Goal: Check status: Check status

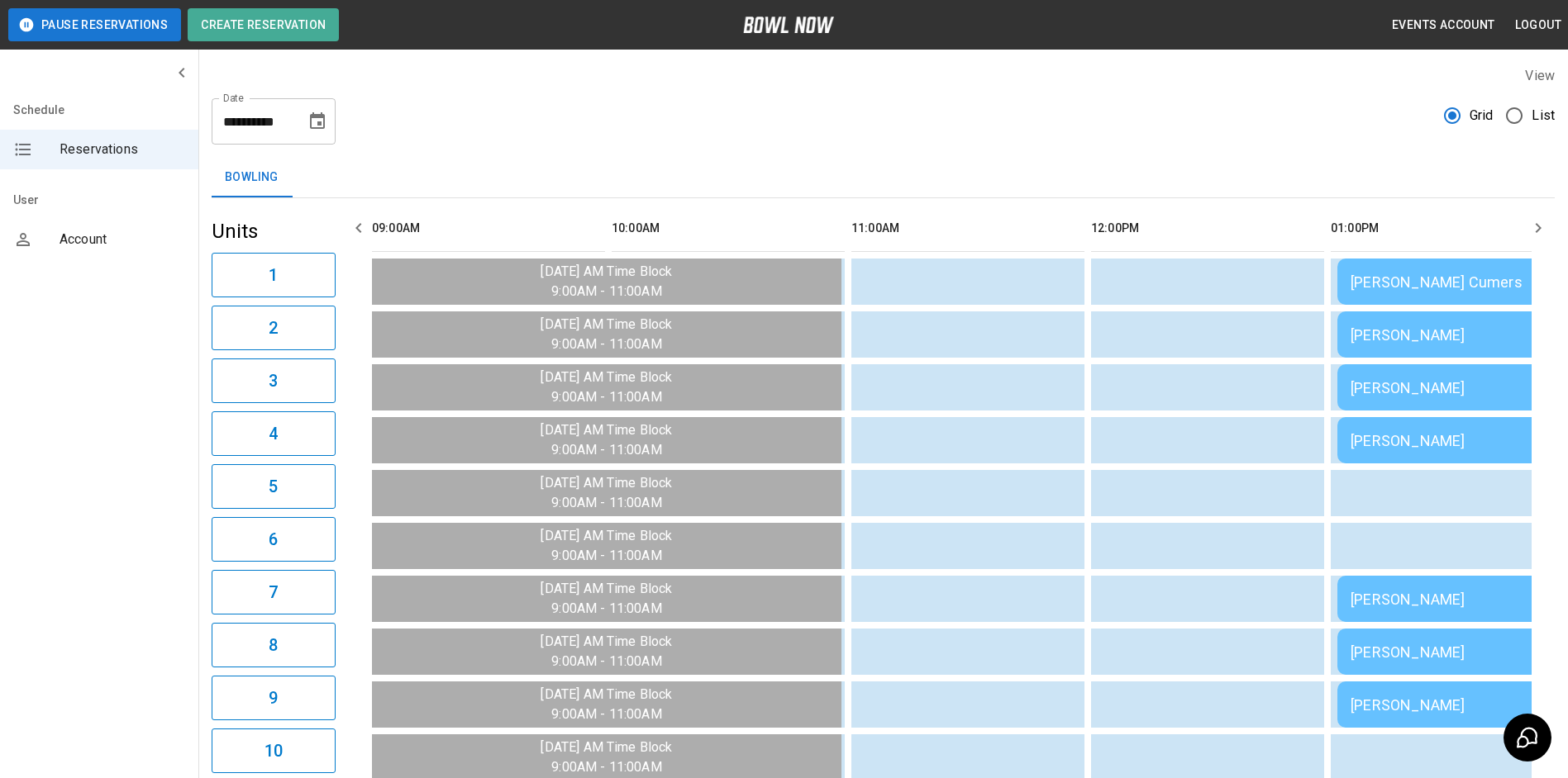
click at [1539, 227] on icon "button" at bounding box center [1538, 228] width 6 height 10
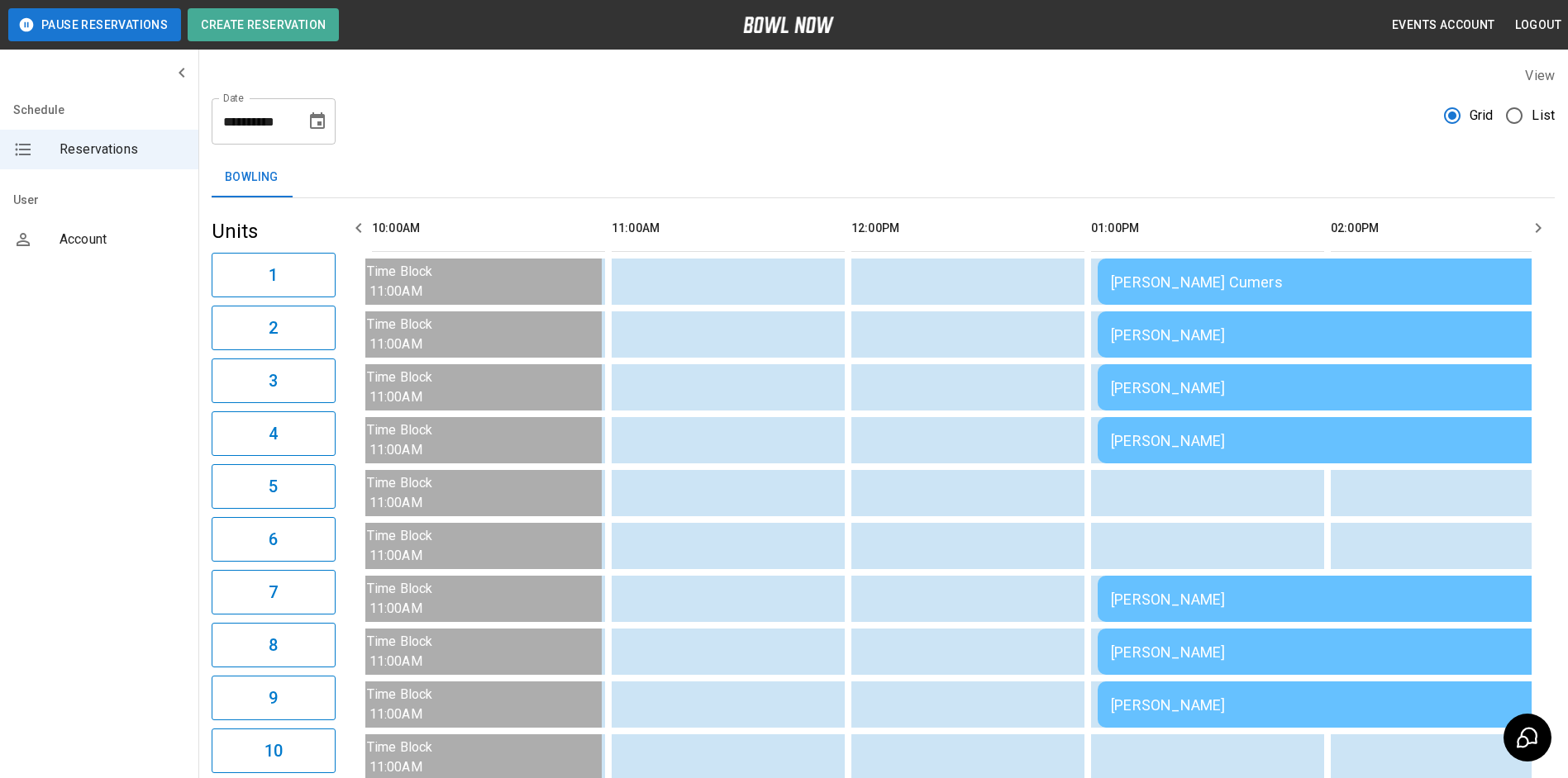
click at [1538, 227] on icon "button" at bounding box center [1538, 228] width 6 height 10
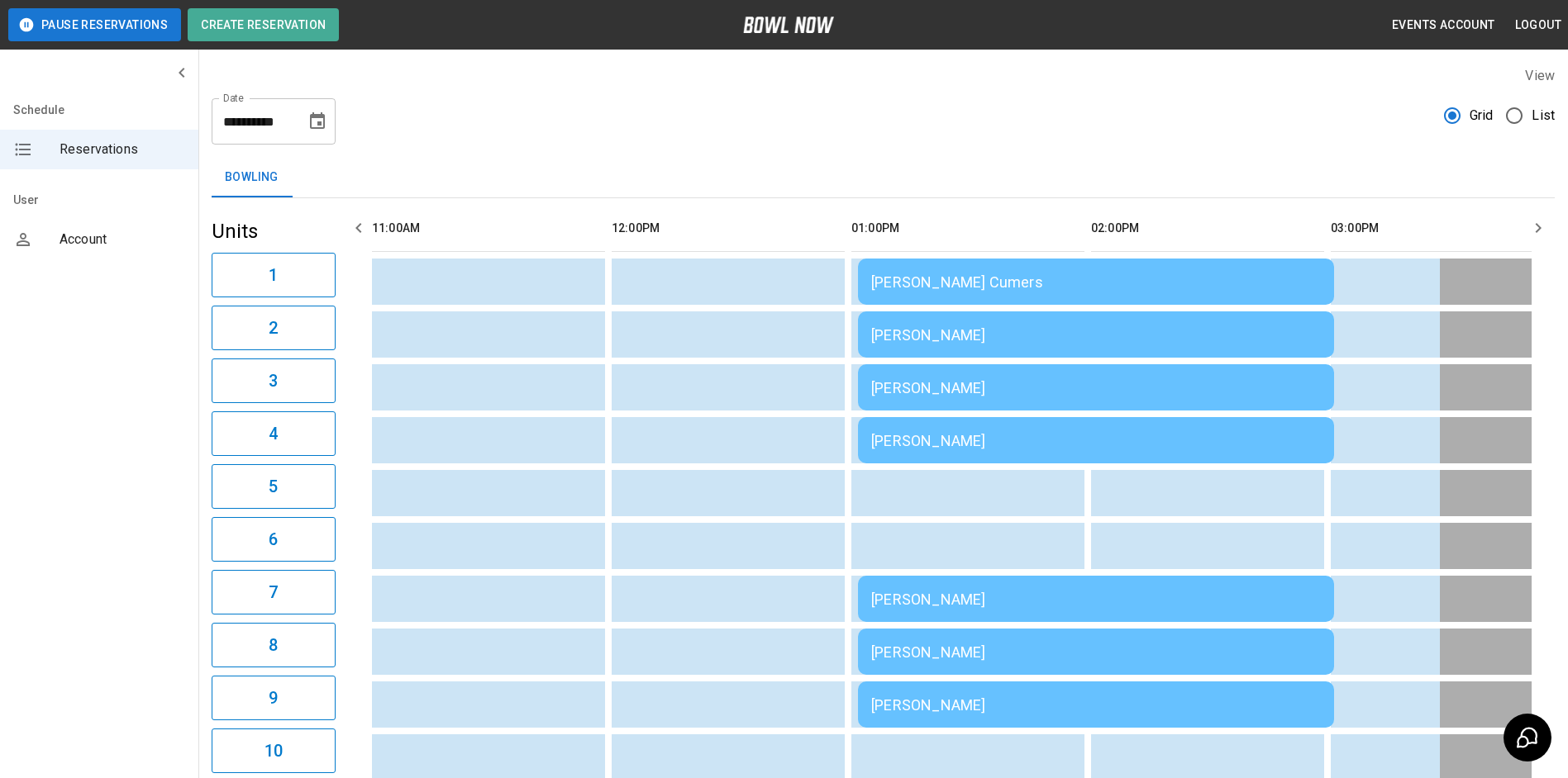
click at [1537, 227] on icon "button" at bounding box center [1537, 228] width 20 height 20
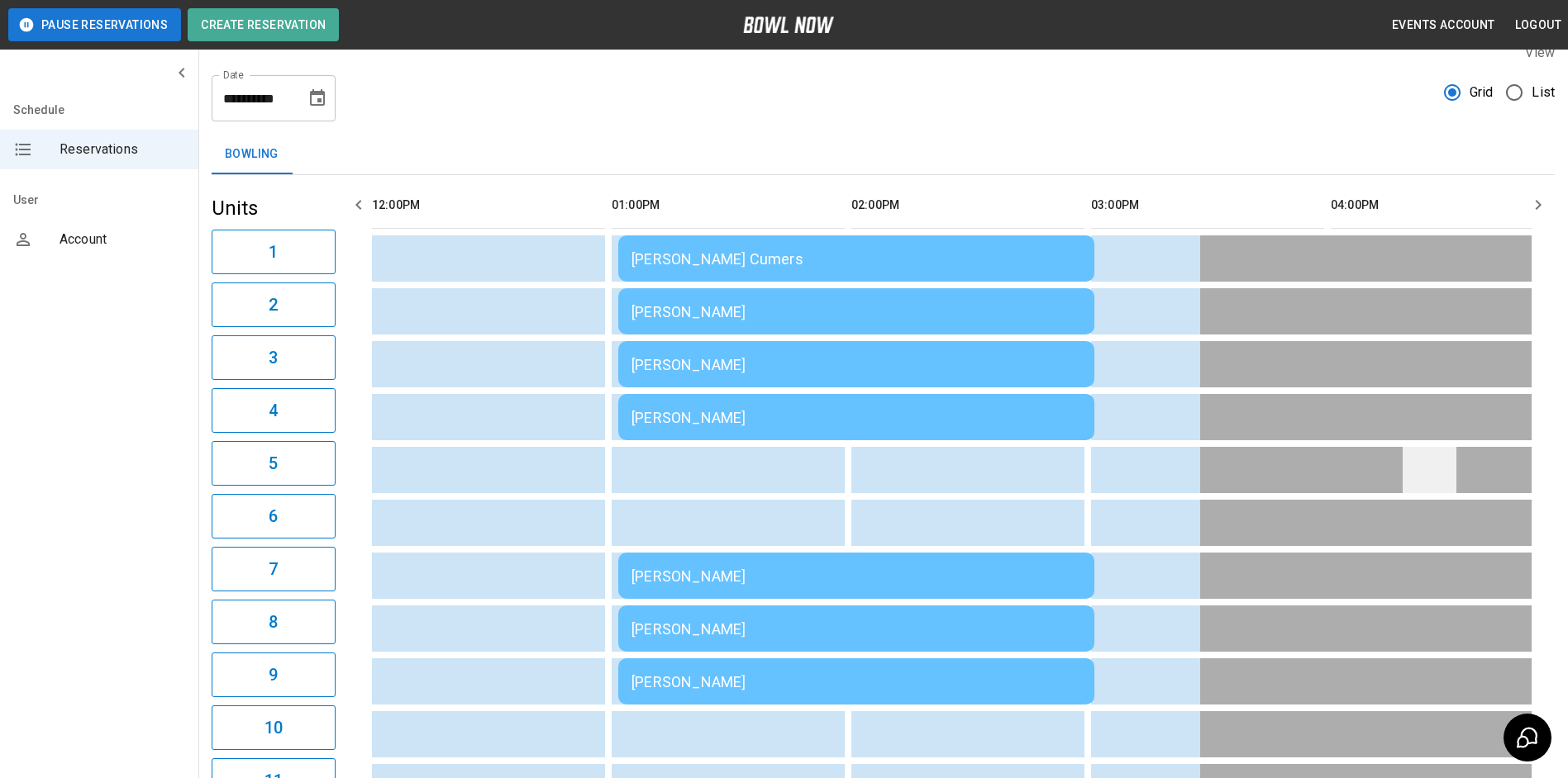
scroll to position [0, 0]
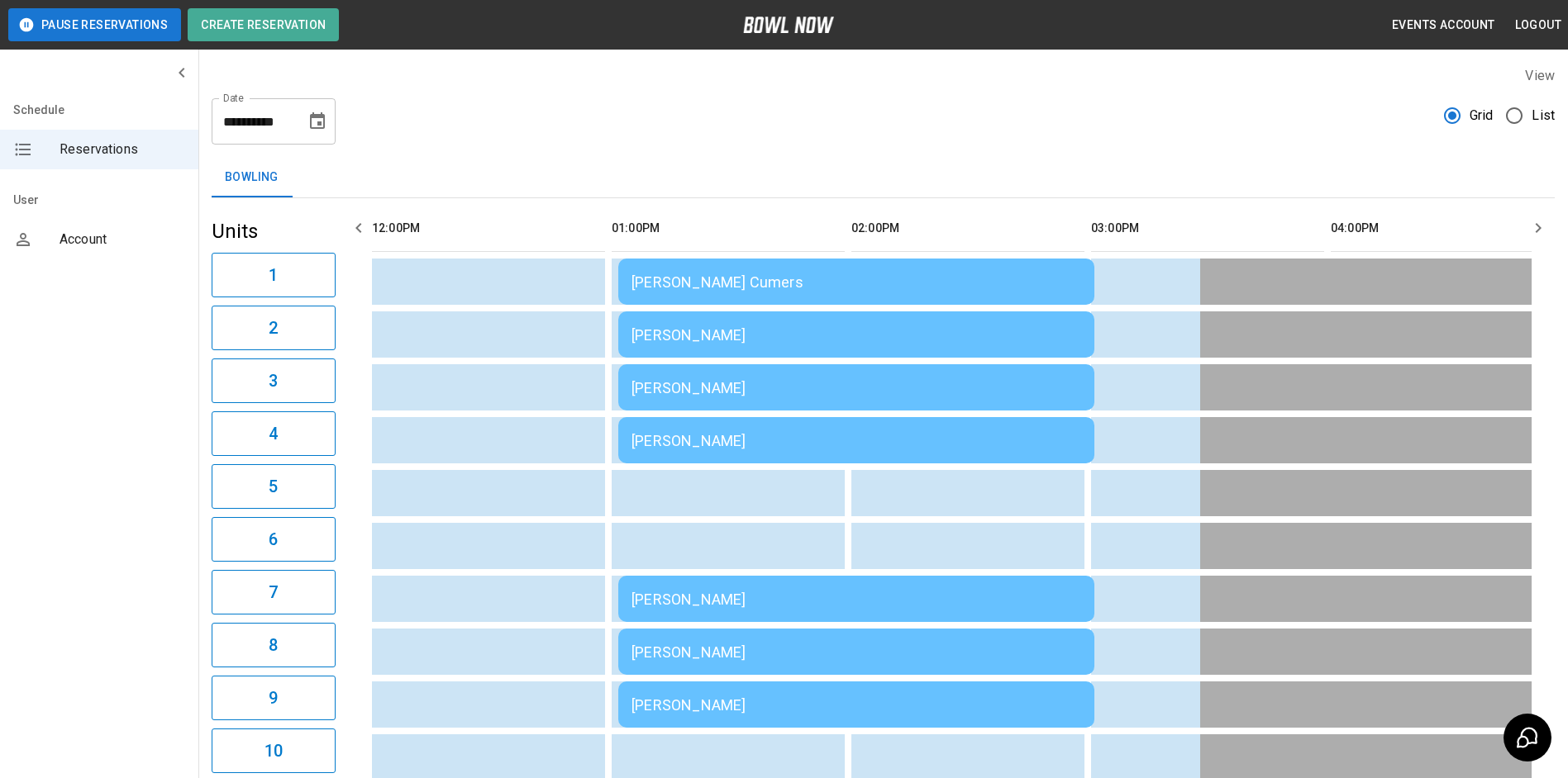
click at [1529, 234] on icon "button" at bounding box center [1537, 228] width 20 height 20
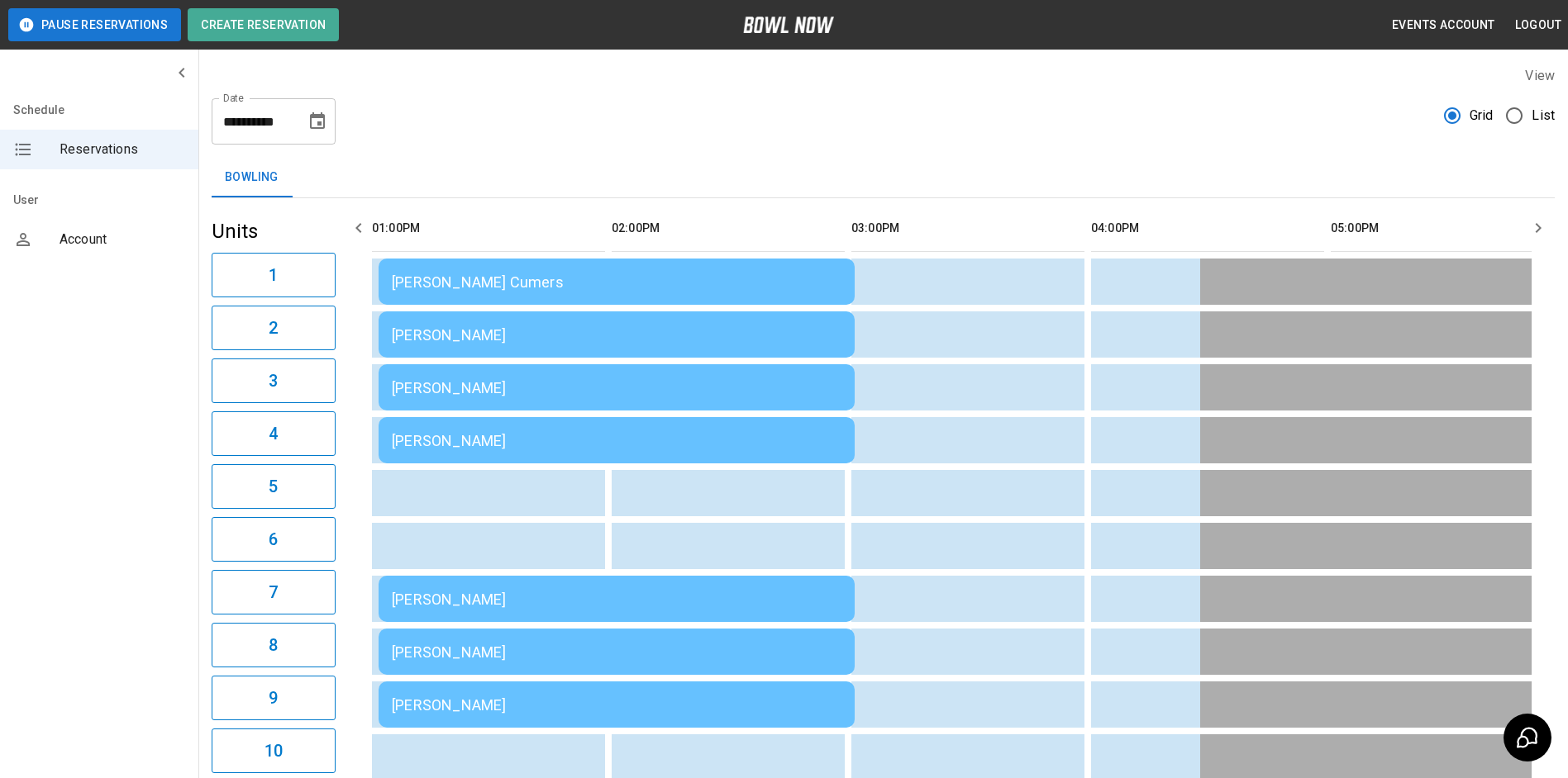
scroll to position [0, 959]
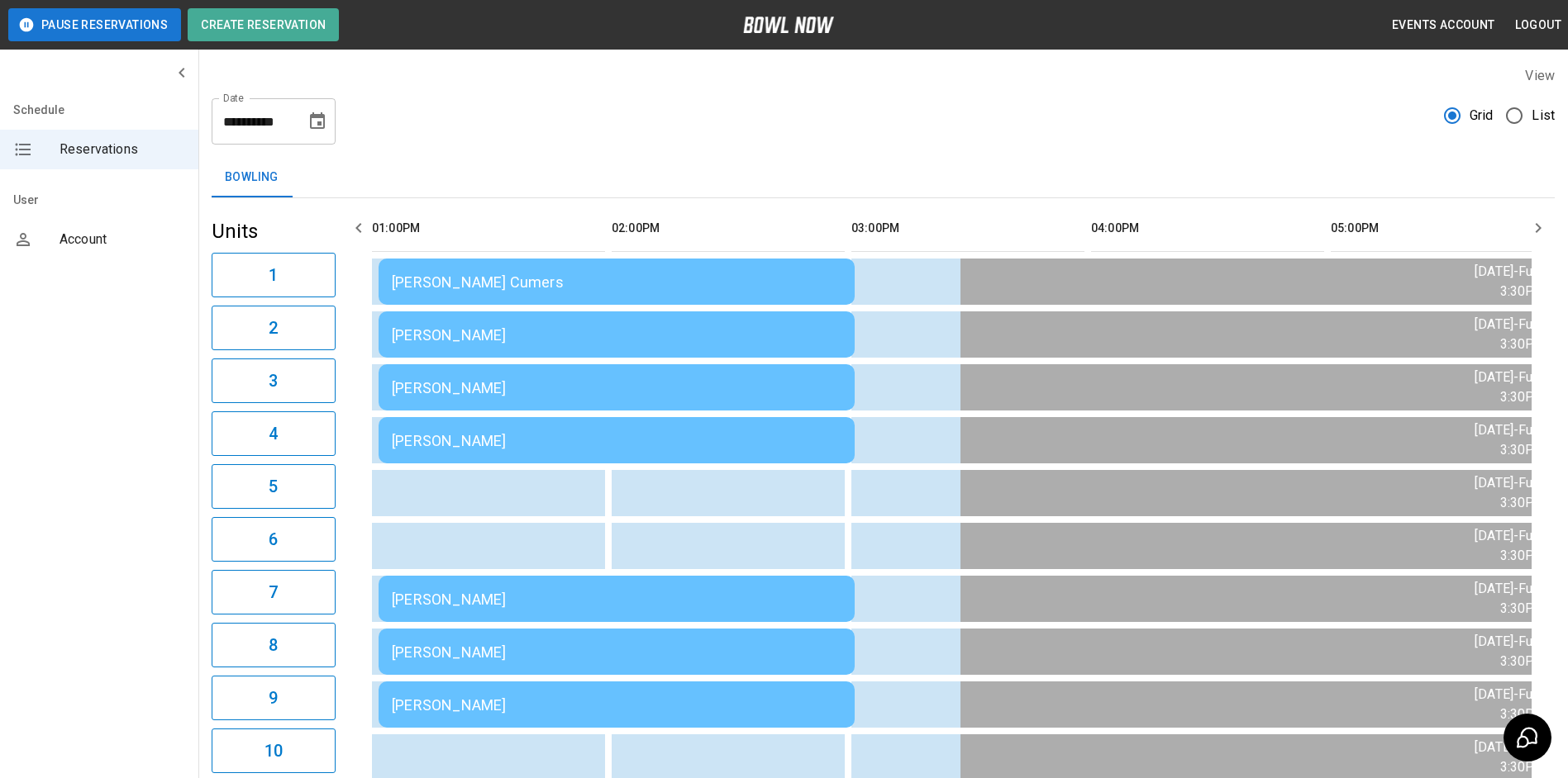
click at [1527, 234] on button "button" at bounding box center [1538, 228] width 33 height 33
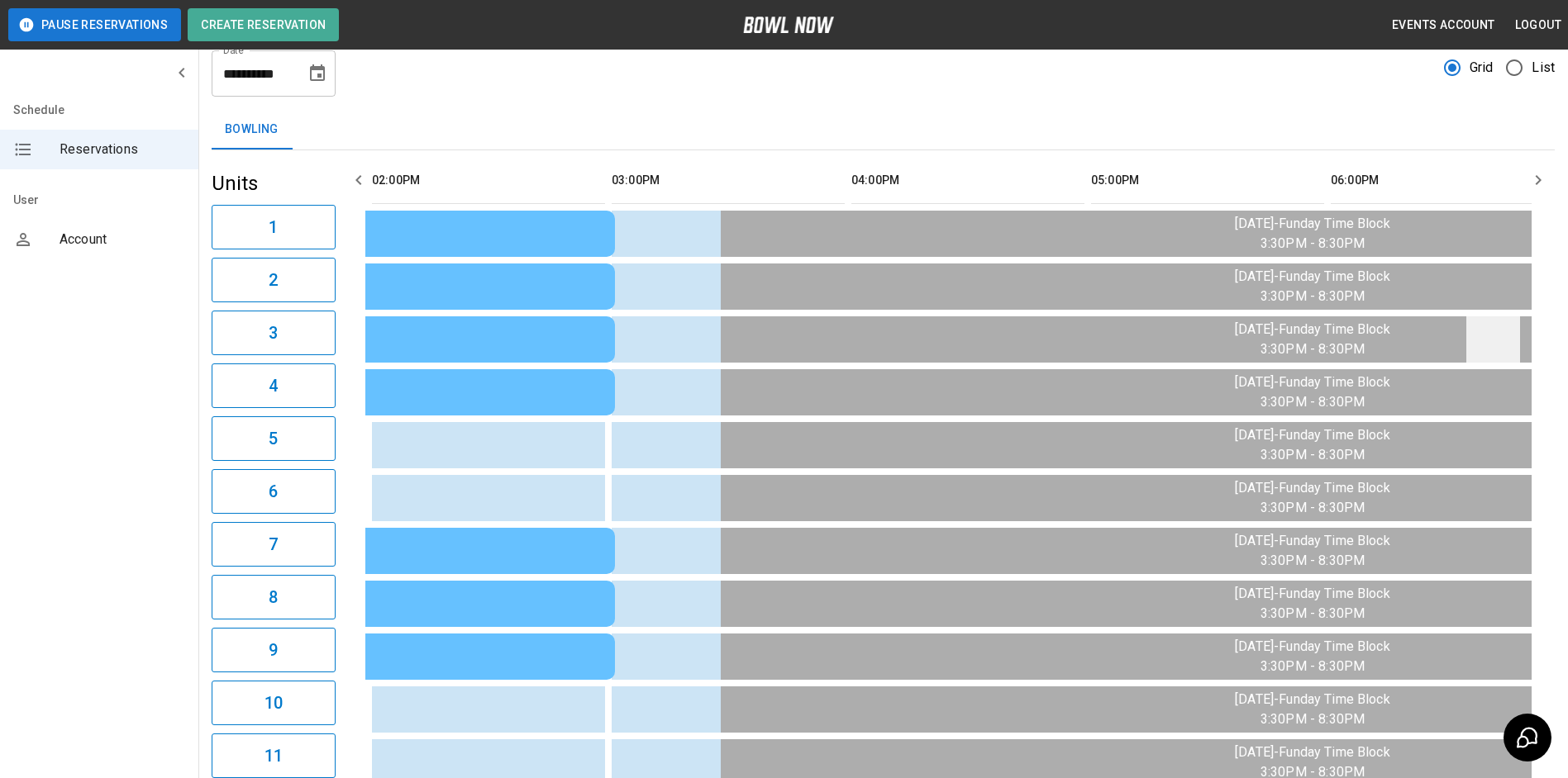
scroll to position [0, 0]
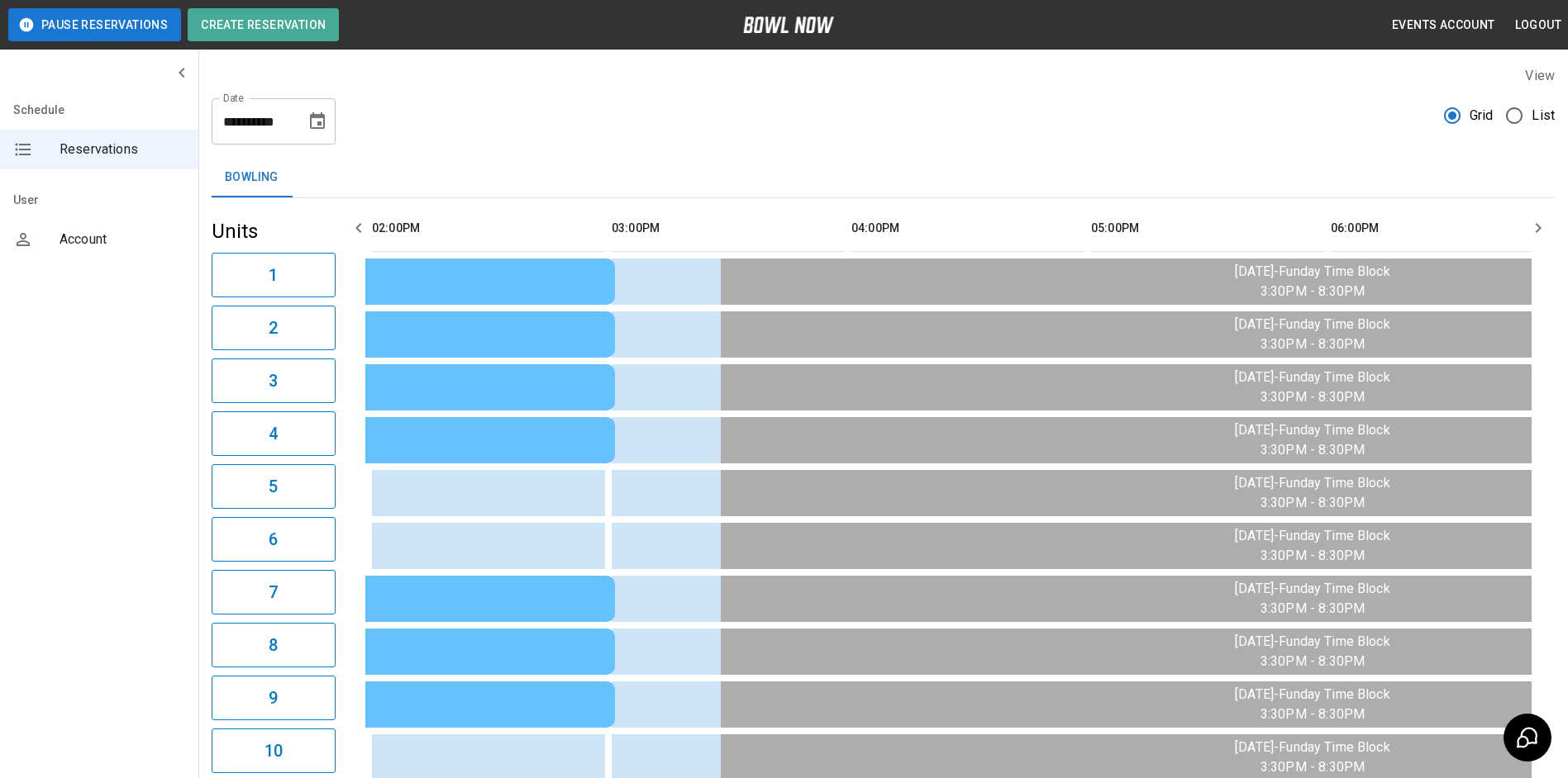
click at [1547, 228] on icon "button" at bounding box center [1537, 228] width 20 height 20
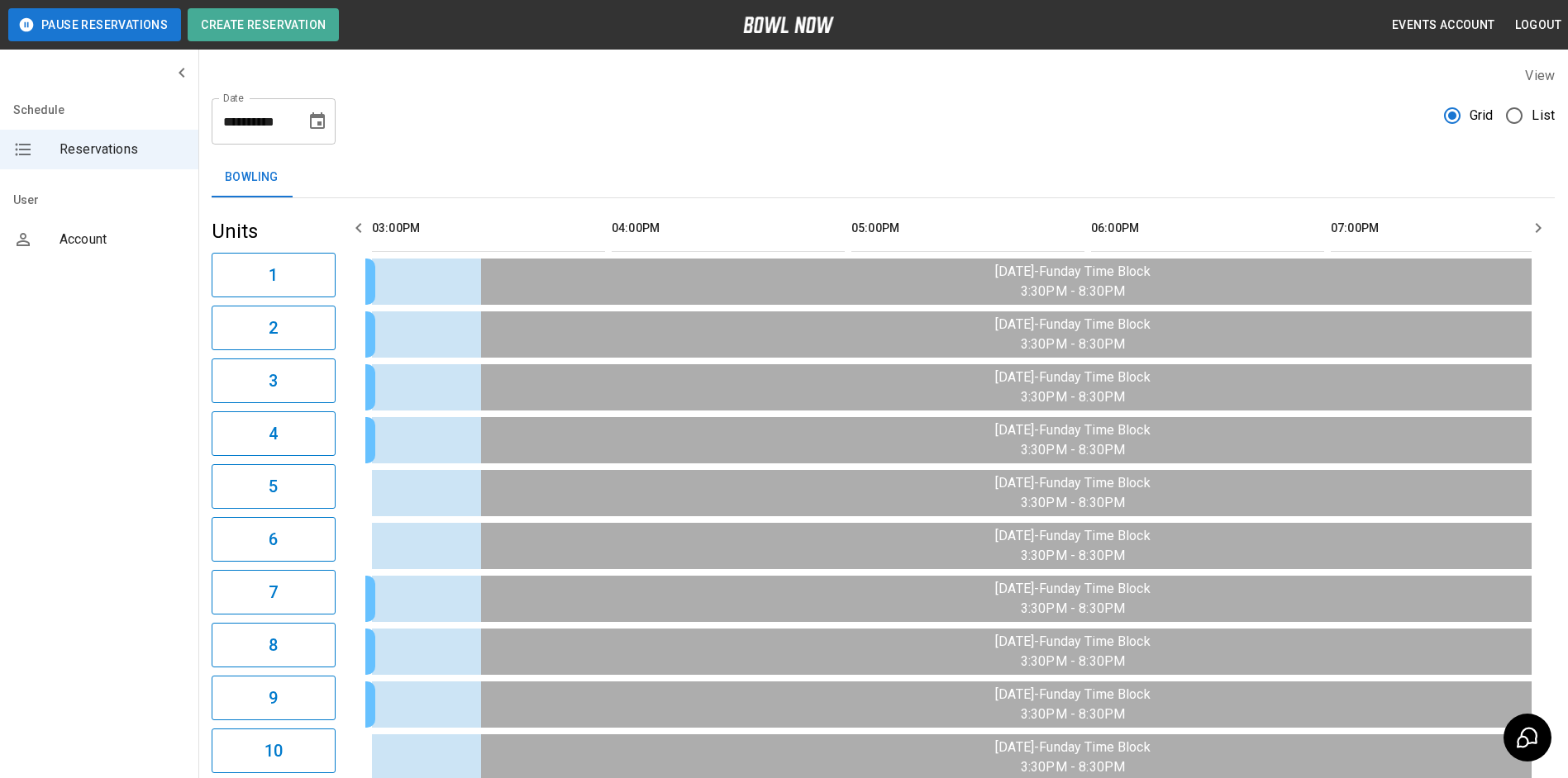
click at [1547, 228] on icon "button" at bounding box center [1537, 228] width 20 height 20
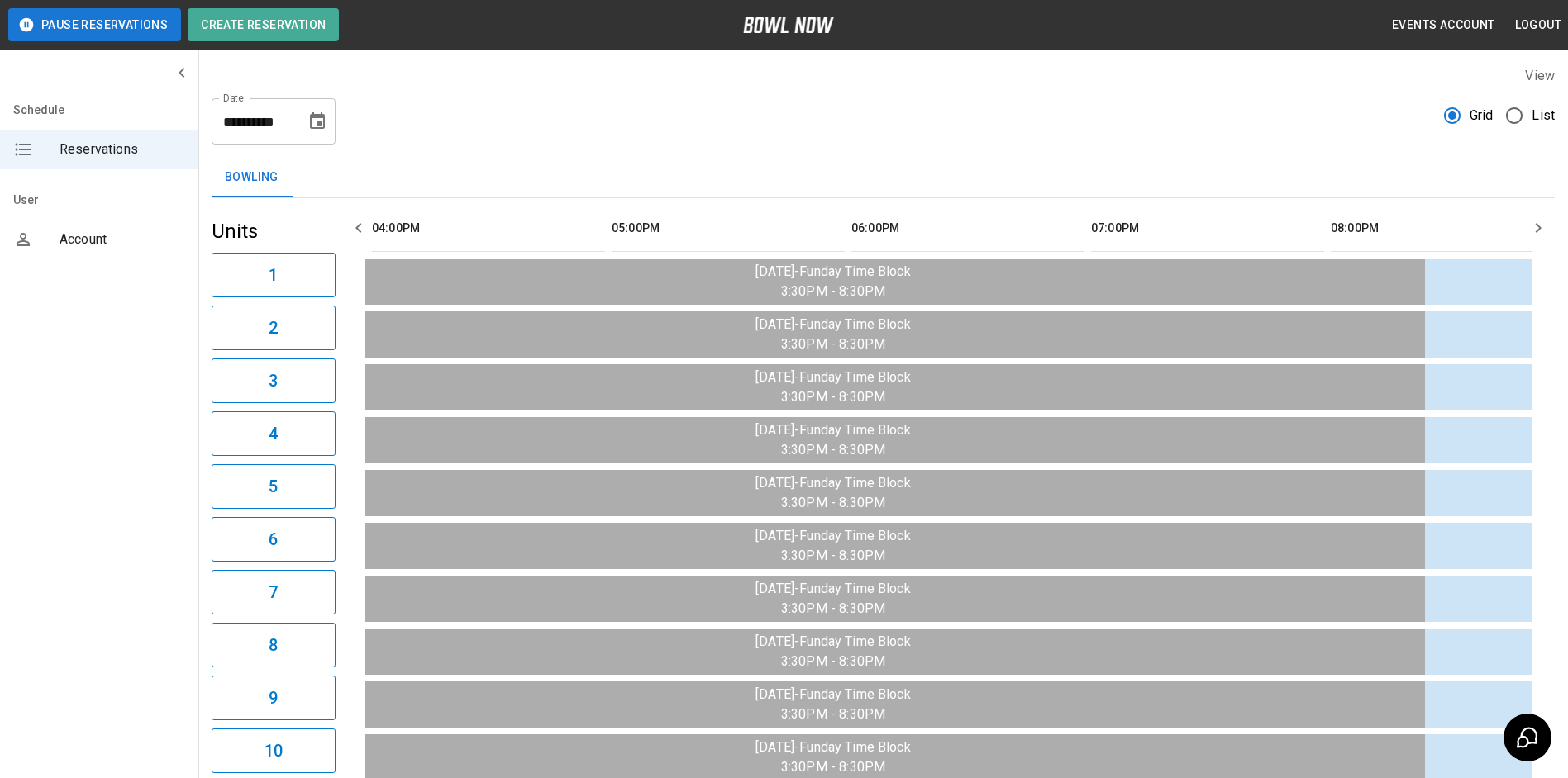
click at [1527, 224] on button "button" at bounding box center [1538, 228] width 33 height 33
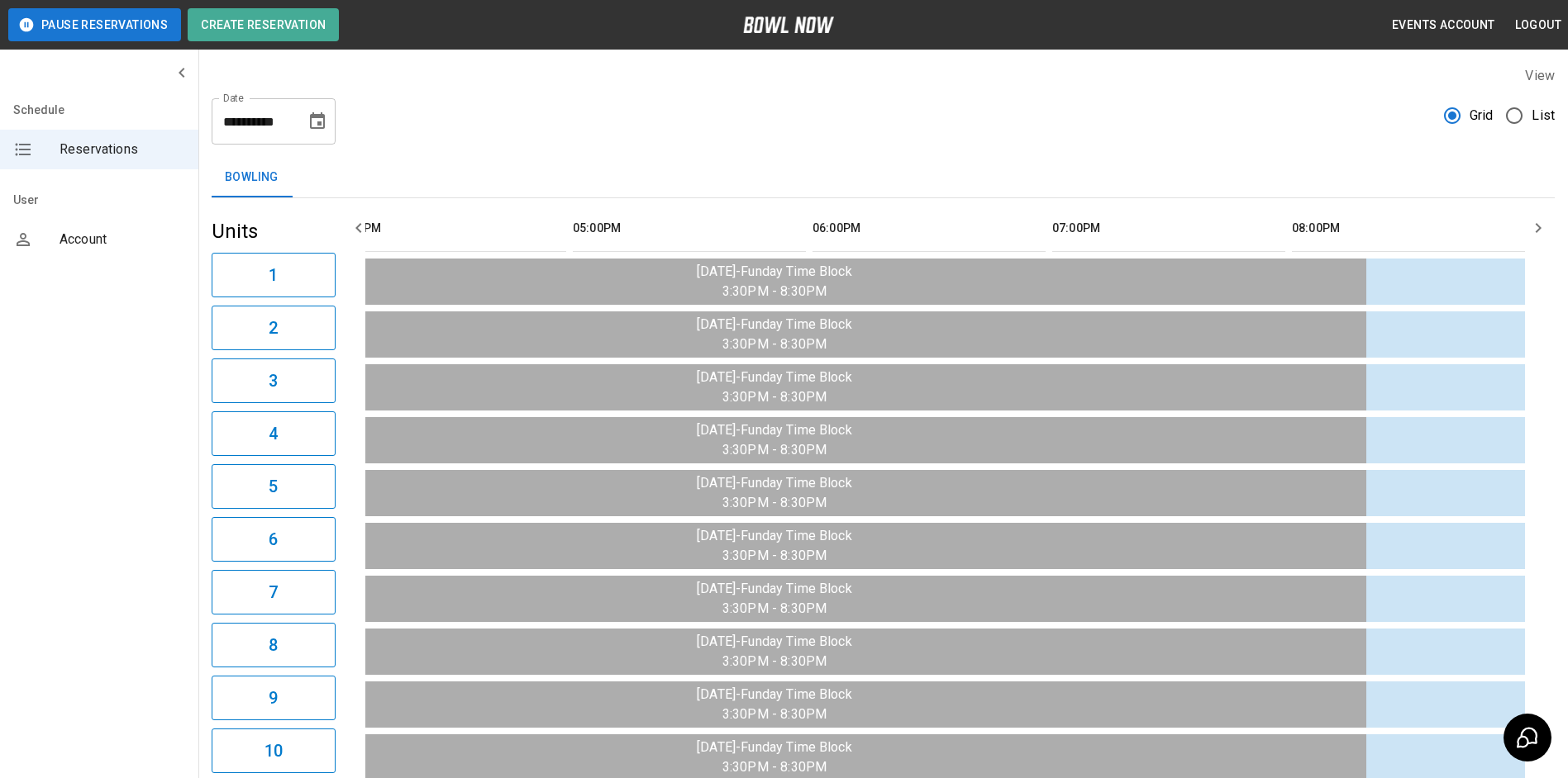
click at [354, 233] on icon "button" at bounding box center [358, 228] width 20 height 20
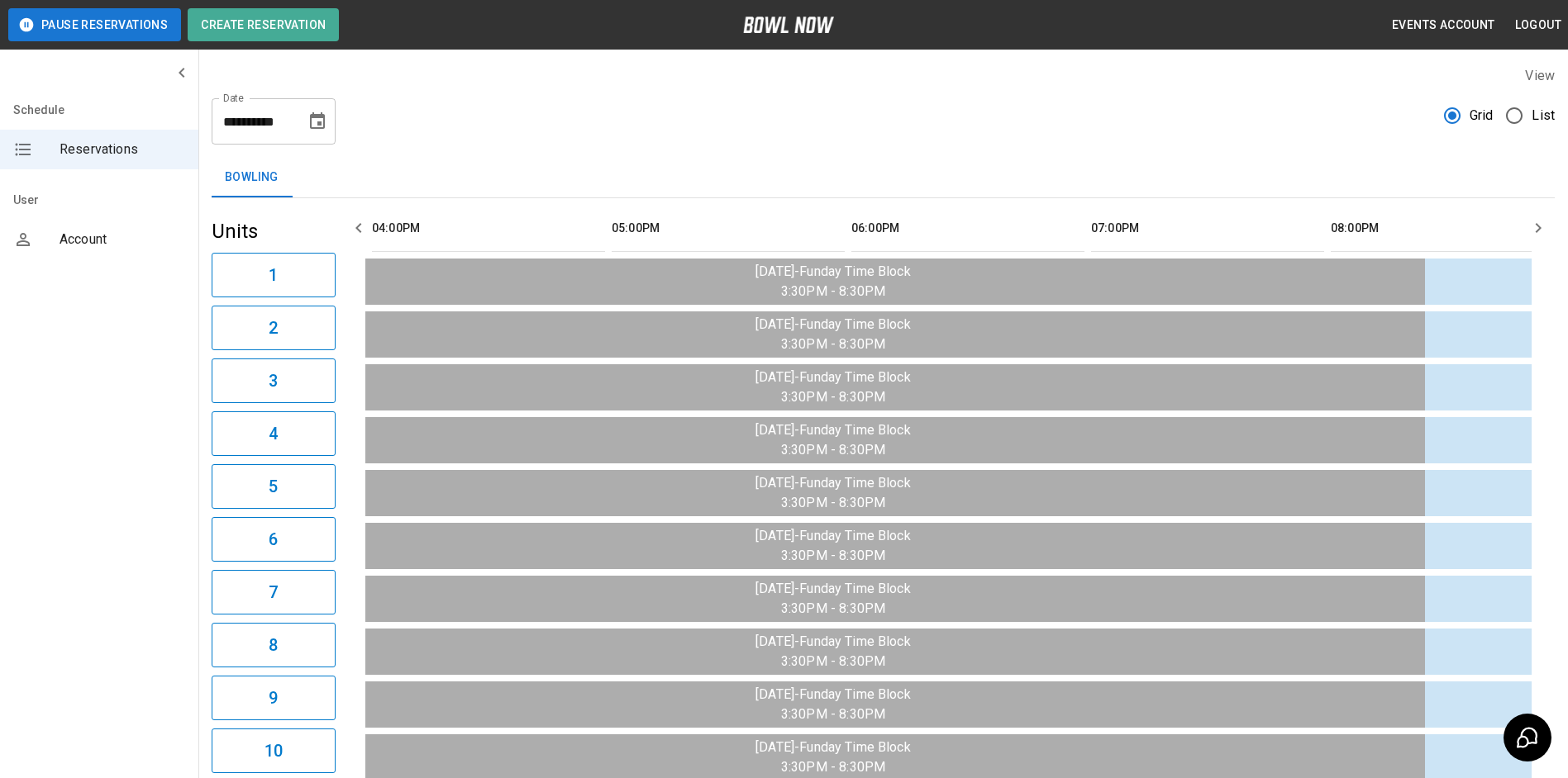
click at [354, 233] on icon "button" at bounding box center [358, 228] width 20 height 20
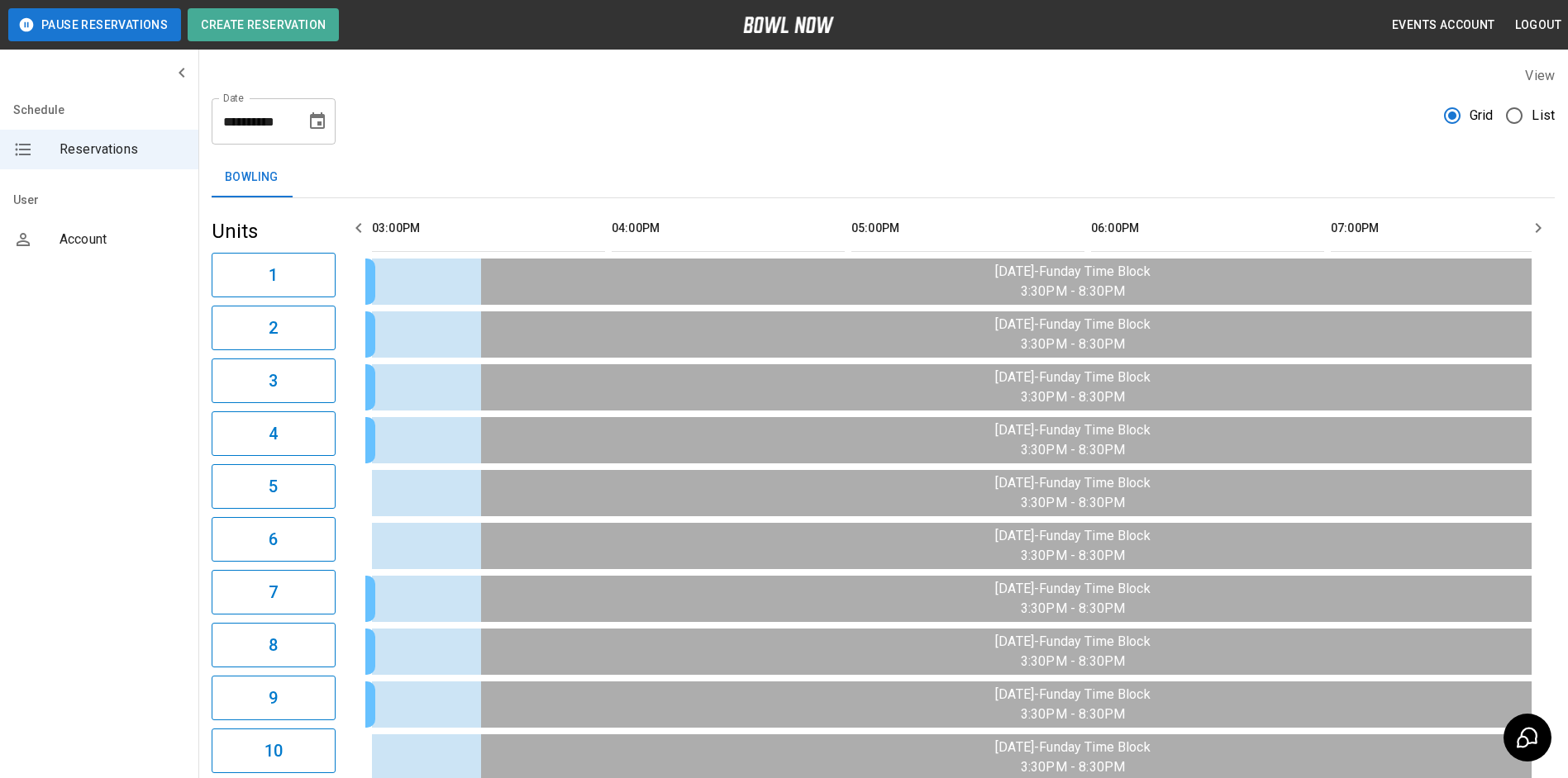
click at [355, 233] on icon "button" at bounding box center [358, 228] width 20 height 20
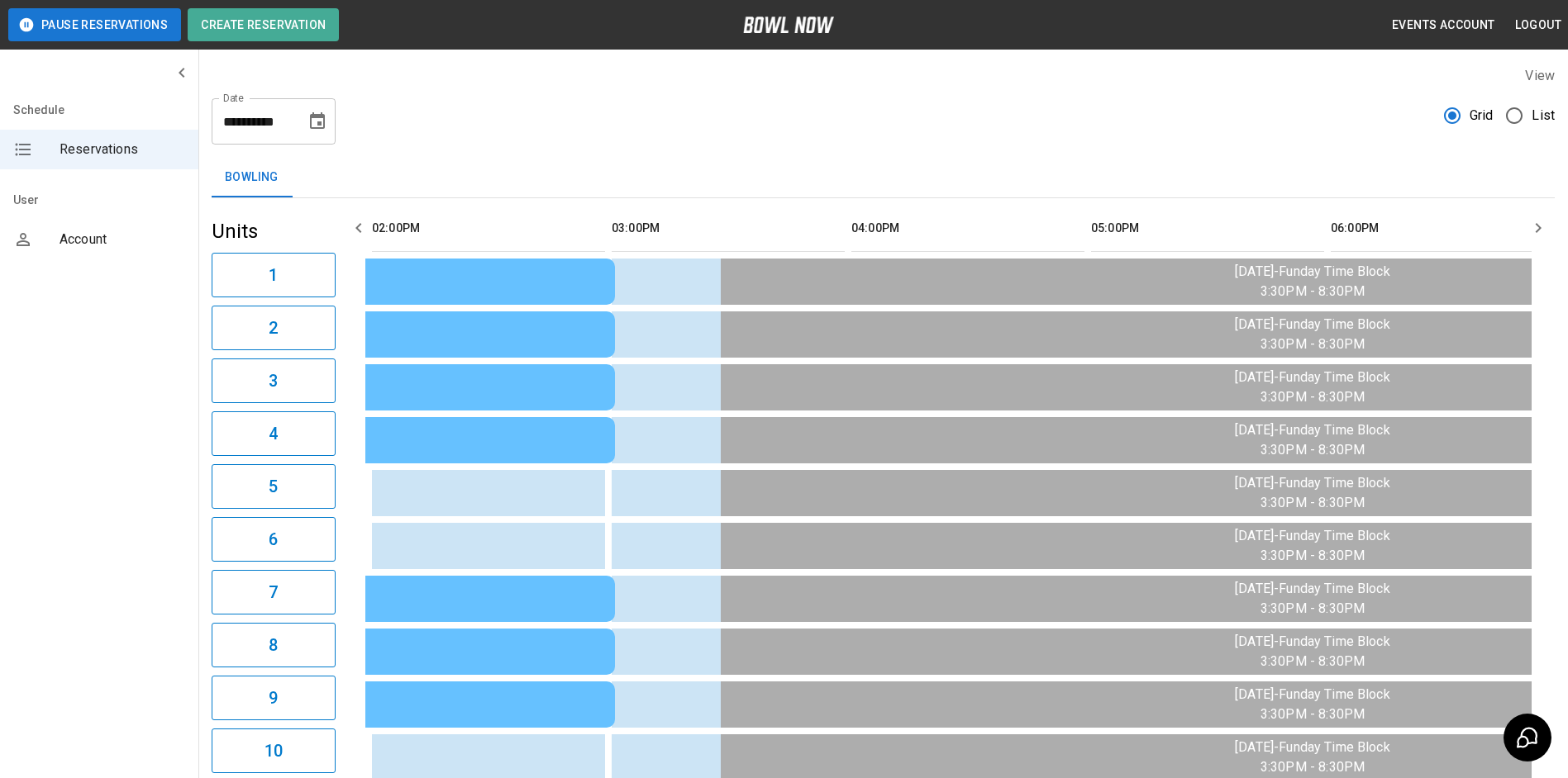
click at [357, 234] on icon "button" at bounding box center [358, 228] width 20 height 20
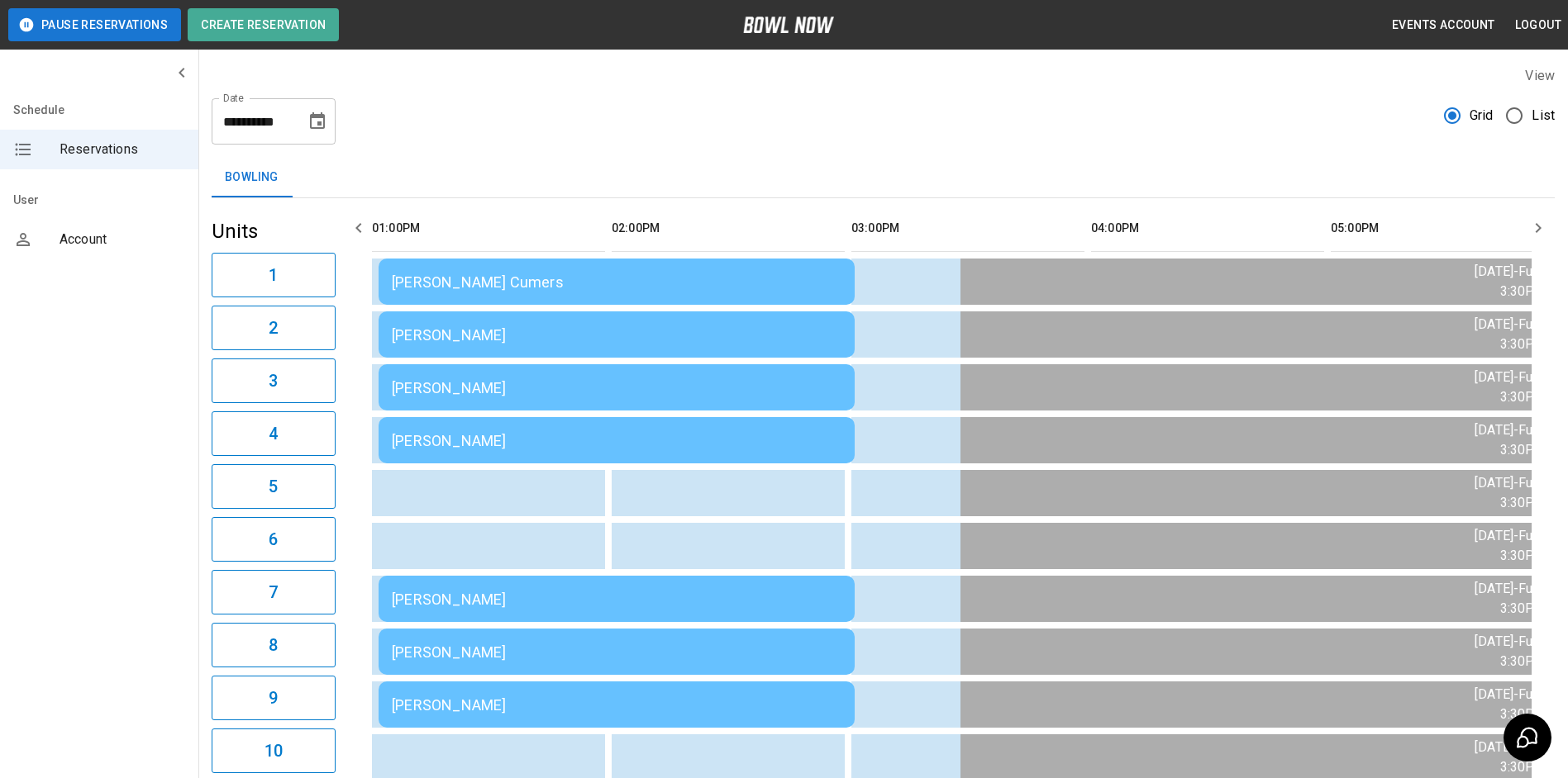
click at [358, 235] on icon "button" at bounding box center [358, 228] width 20 height 20
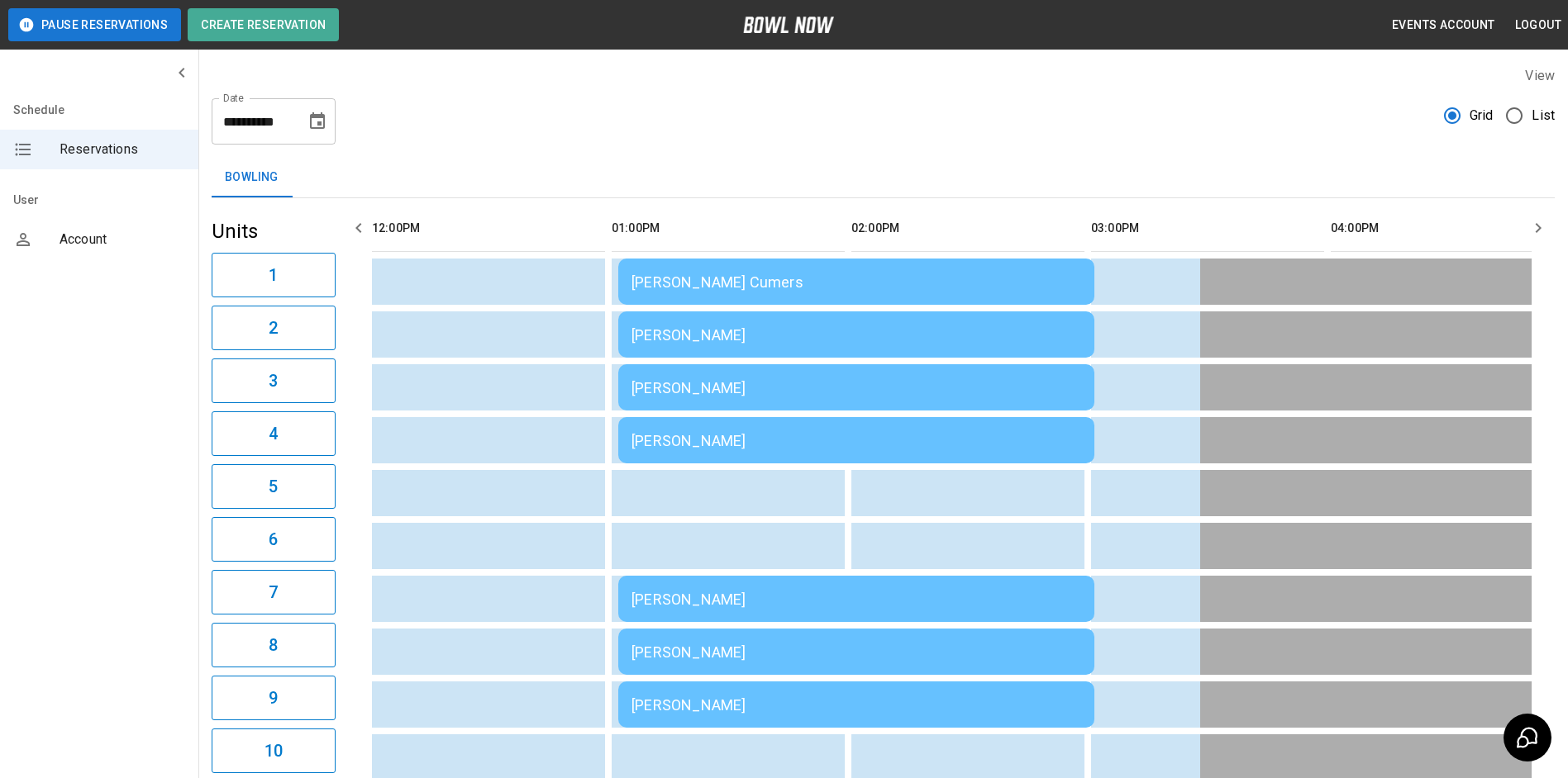
click at [354, 232] on icon "button" at bounding box center [358, 228] width 20 height 20
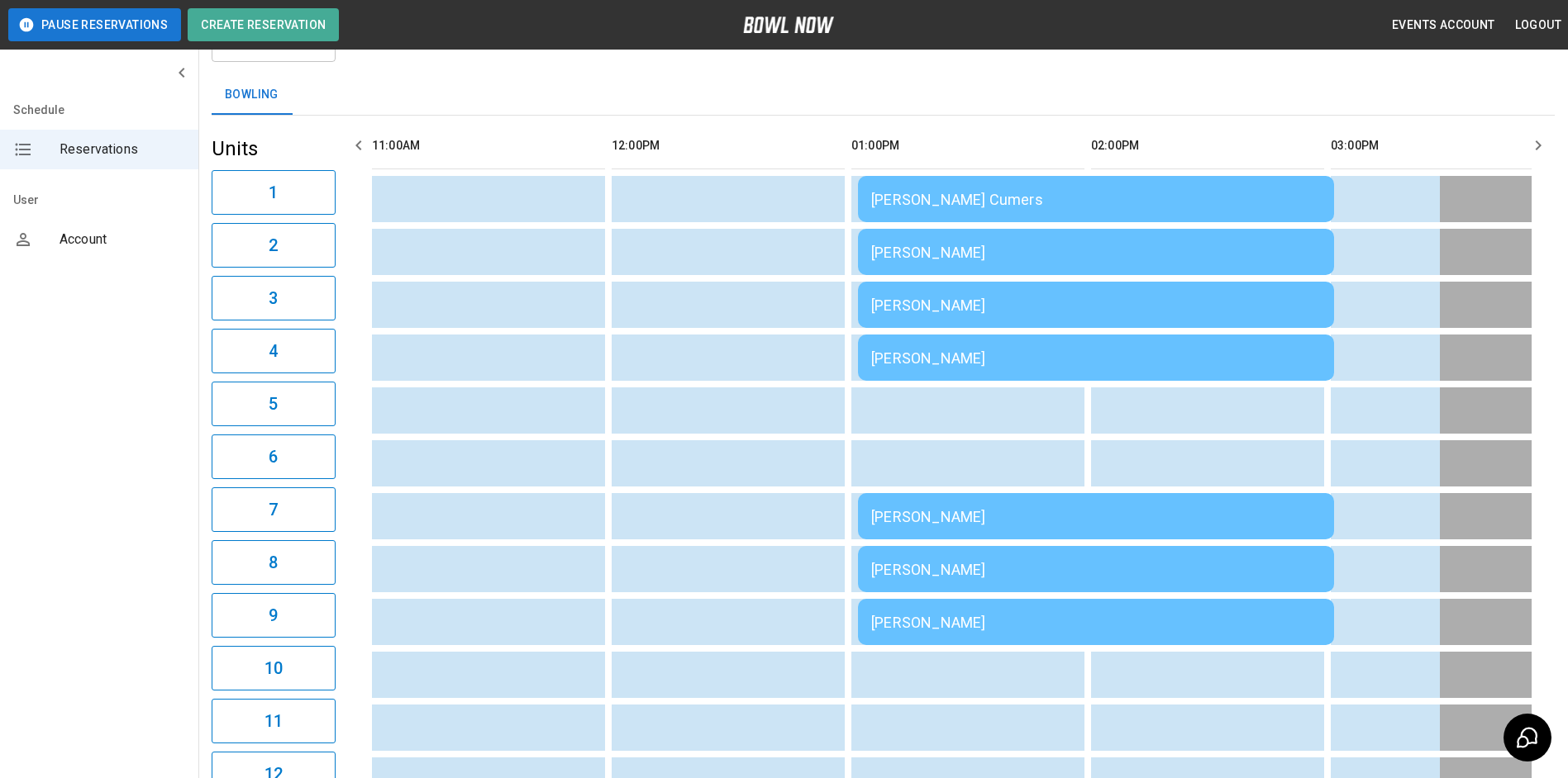
click at [365, 154] on icon "button" at bounding box center [358, 145] width 20 height 20
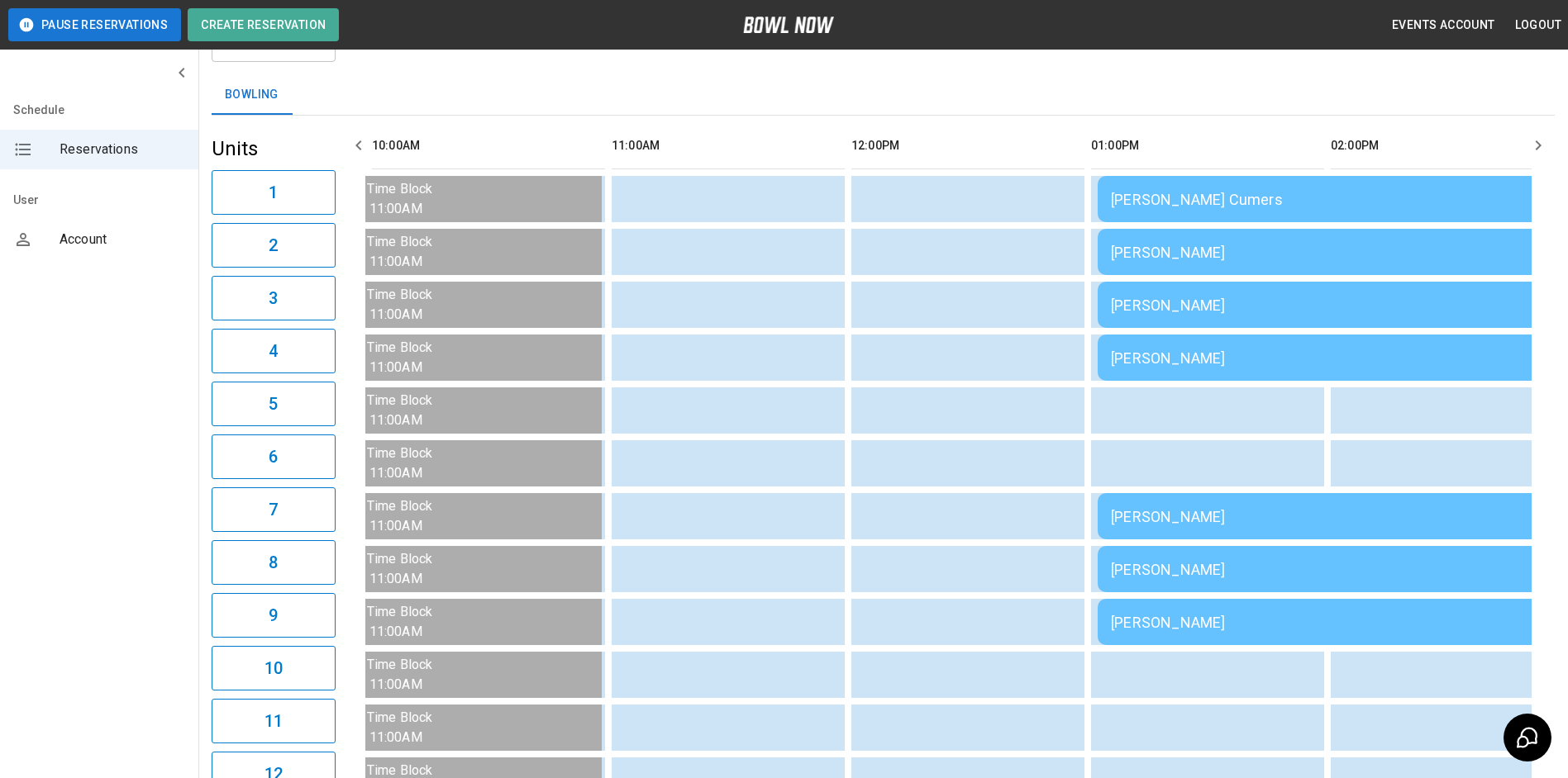
click at [365, 154] on icon "button" at bounding box center [358, 145] width 20 height 20
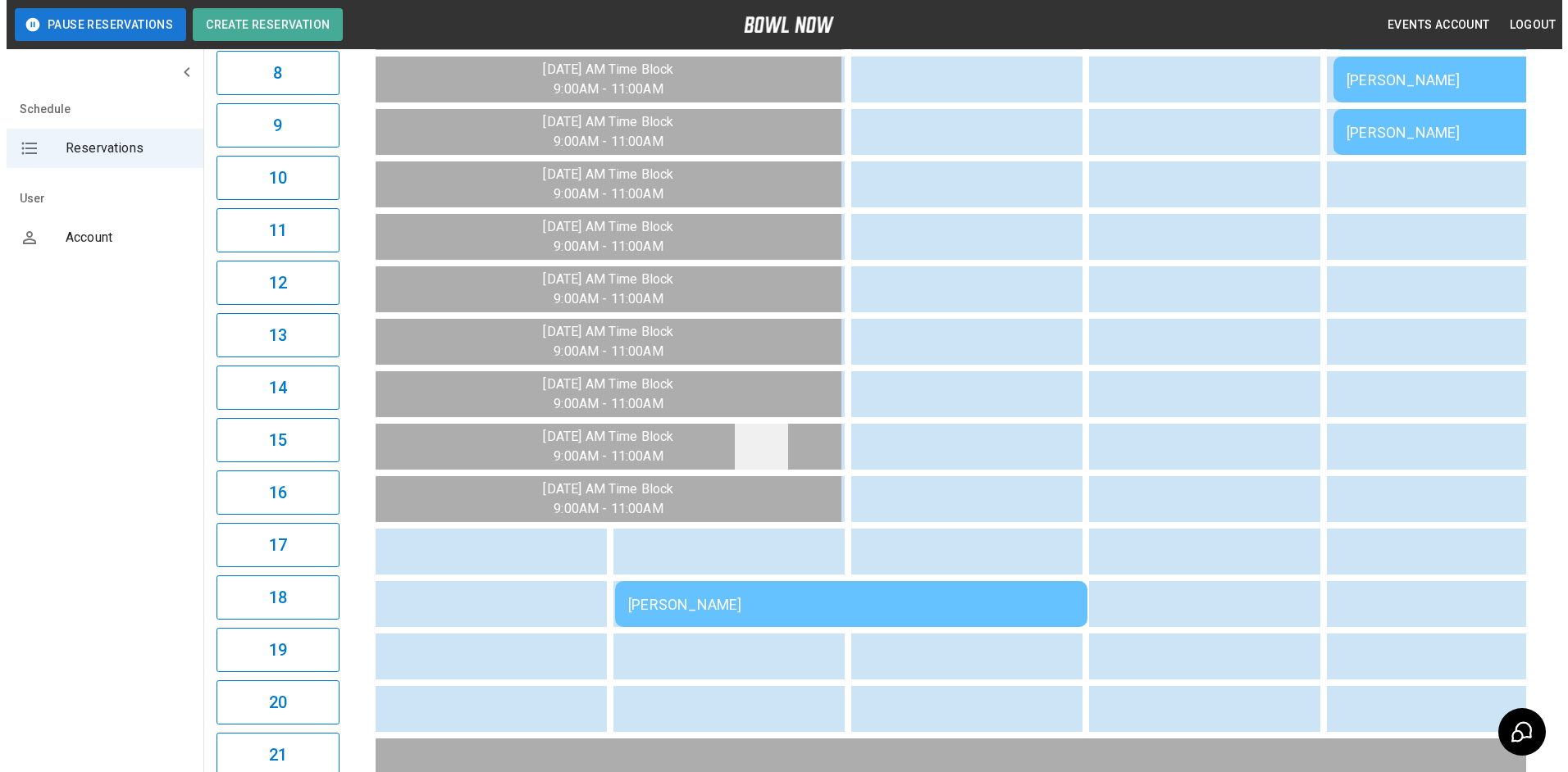
scroll to position [574, 0]
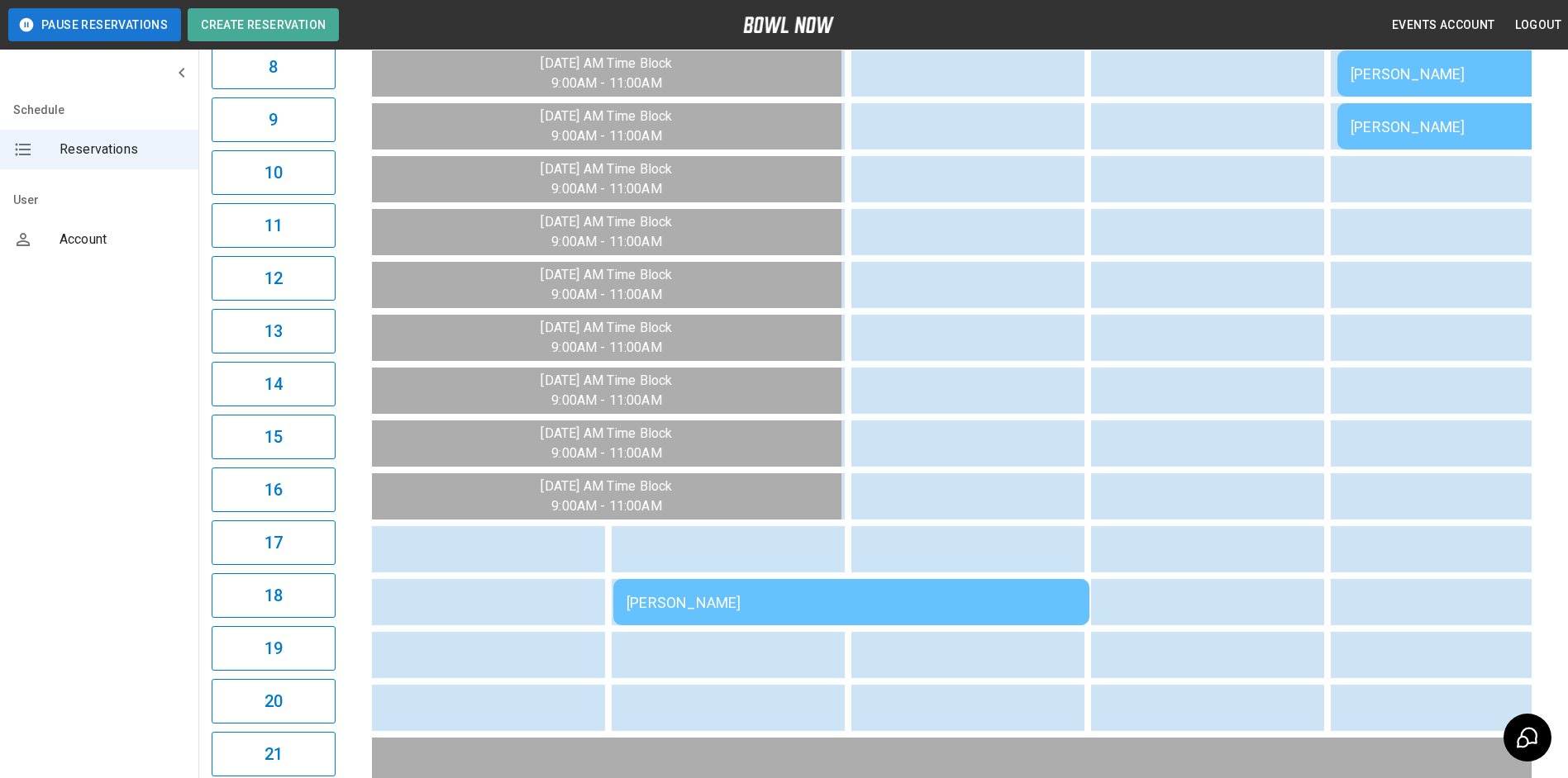
click at [840, 586] on td "[PERSON_NAME]" at bounding box center [852, 602] width 476 height 46
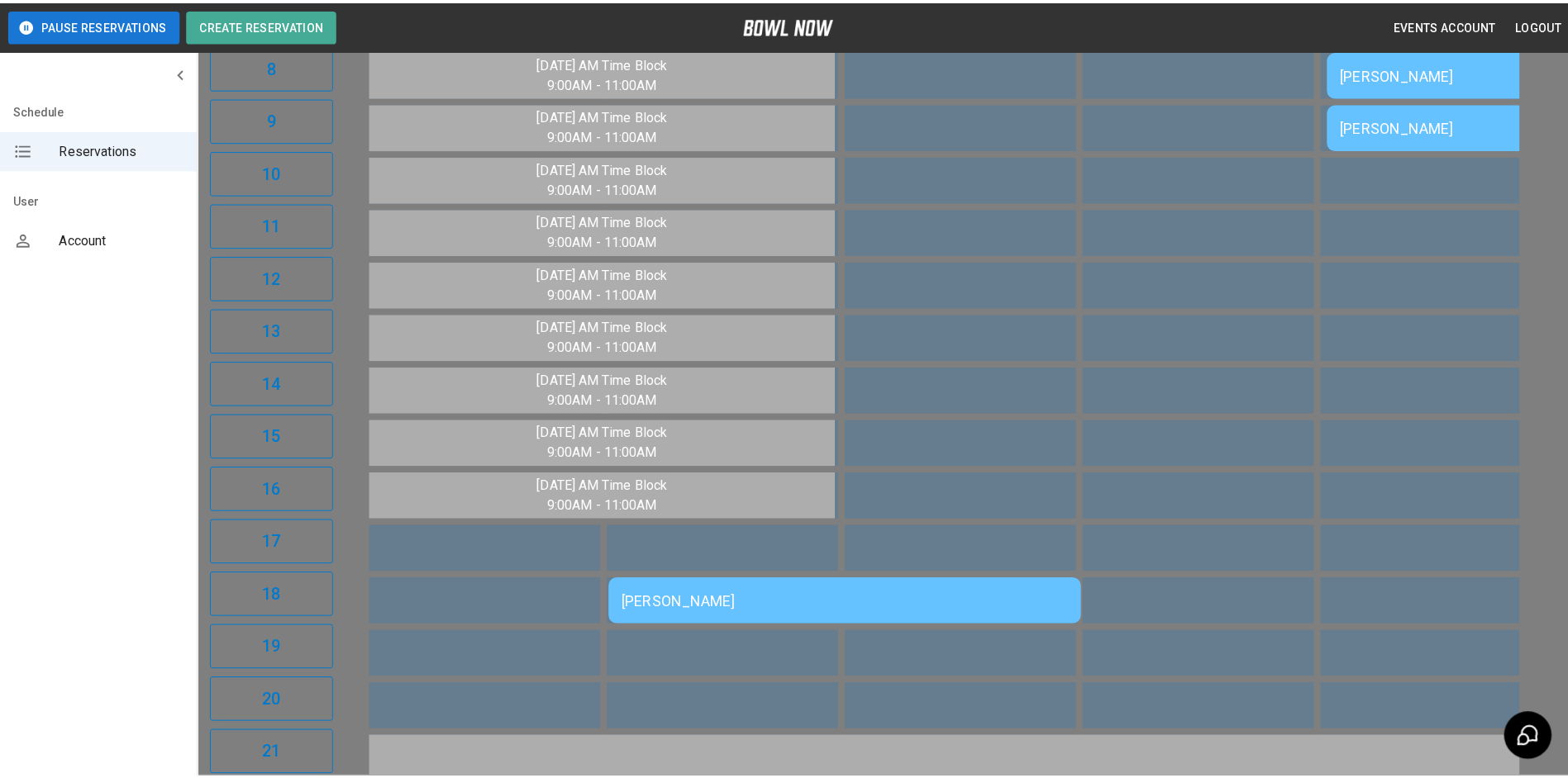
scroll to position [274, 0]
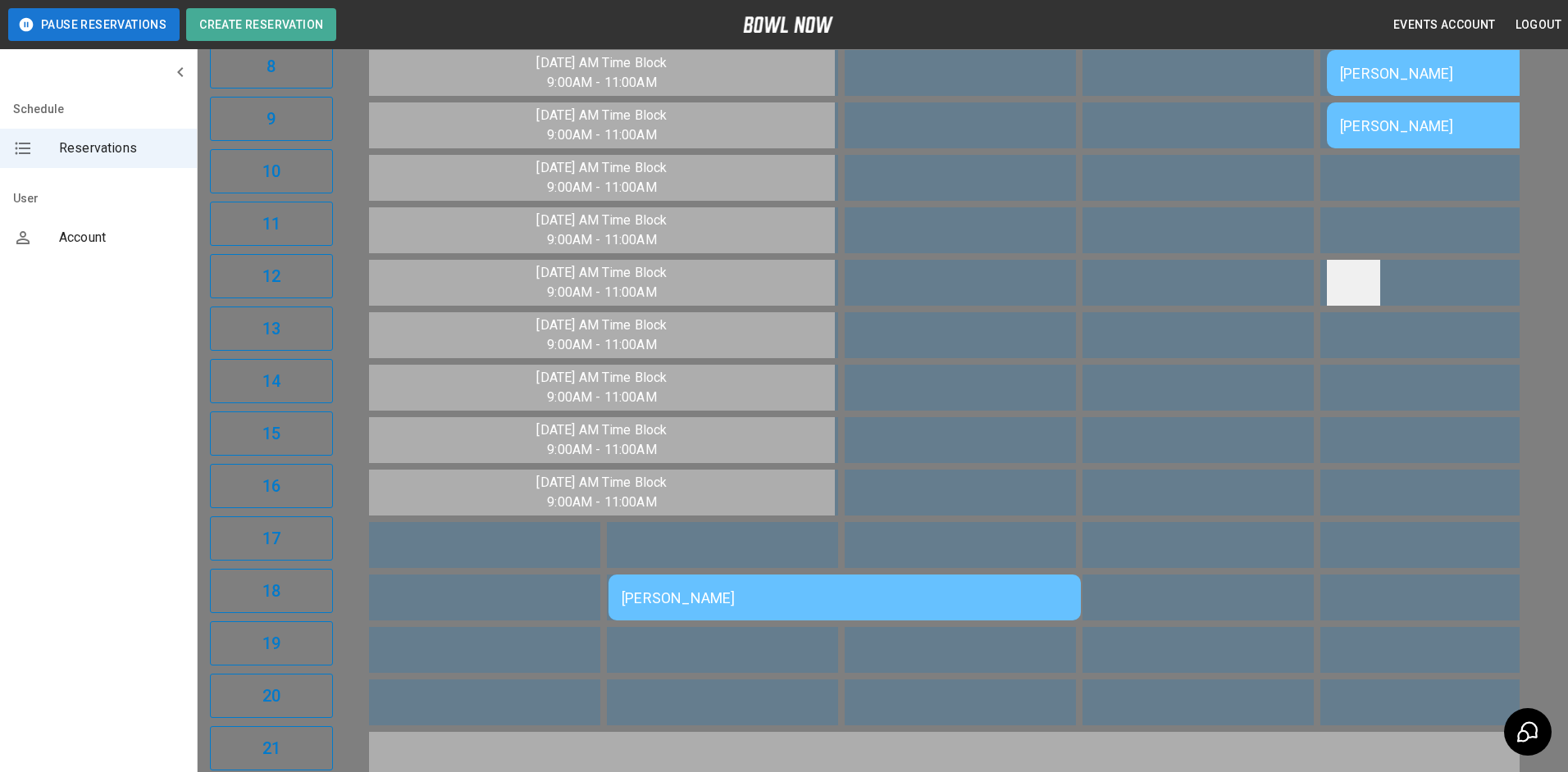
drag, startPoint x: 1388, startPoint y: 287, endPoint x: 1353, endPoint y: 274, distance: 37.3
click at [1388, 284] on div at bounding box center [784, 386] width 1568 height 772
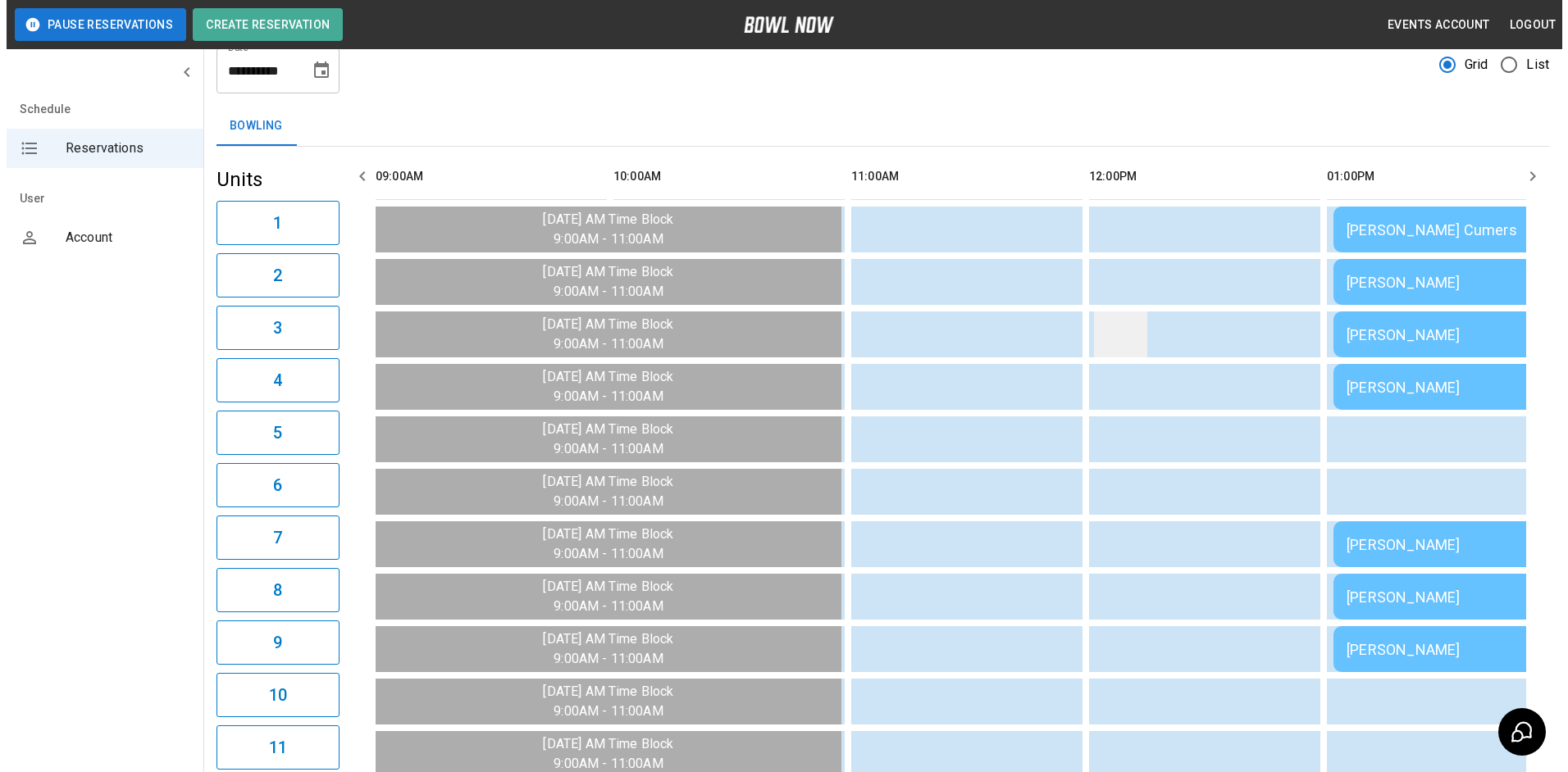
scroll to position [0, 0]
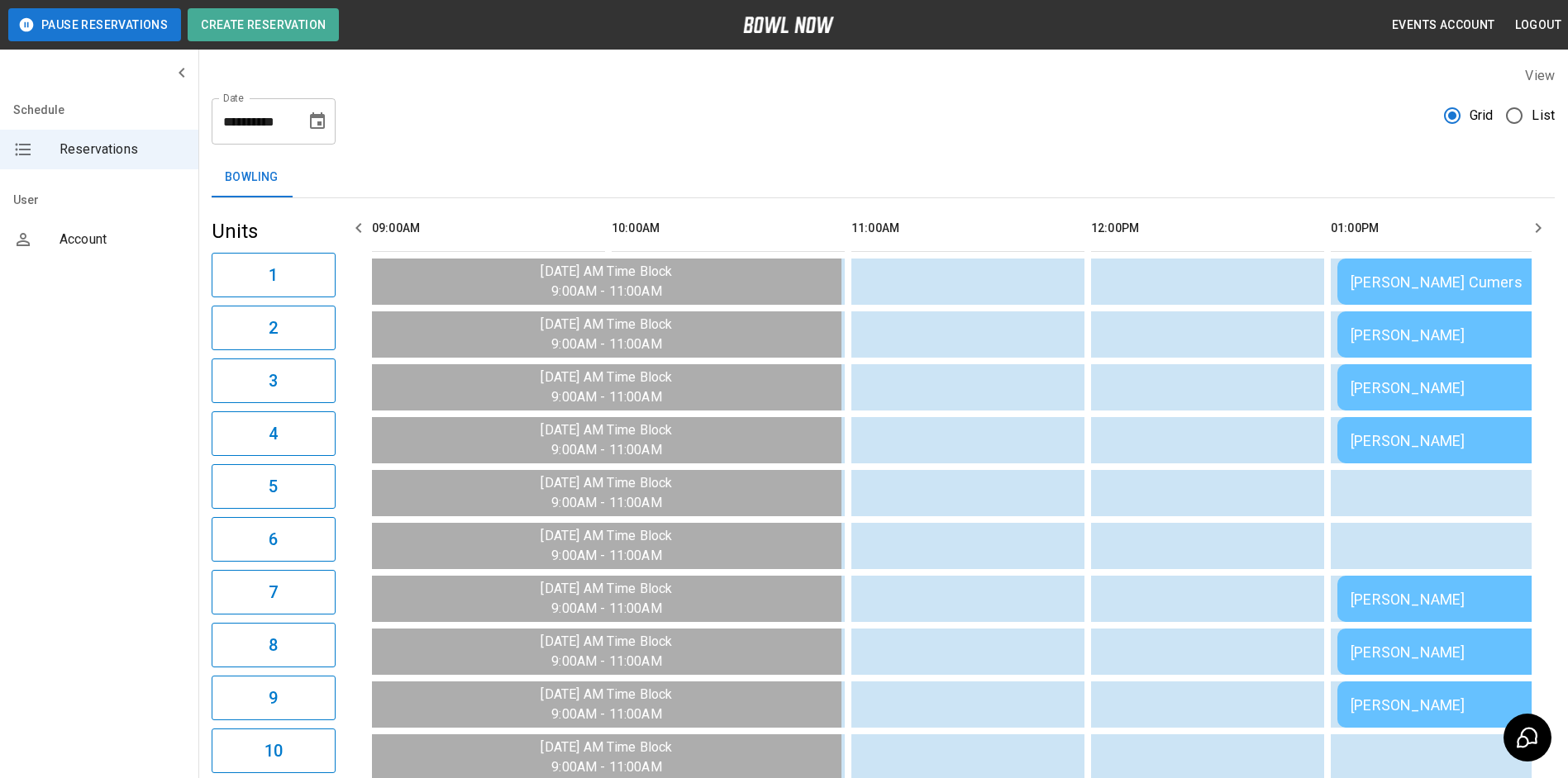
click at [1447, 282] on div "[PERSON_NAME] Cumers" at bounding box center [1575, 282] width 450 height 17
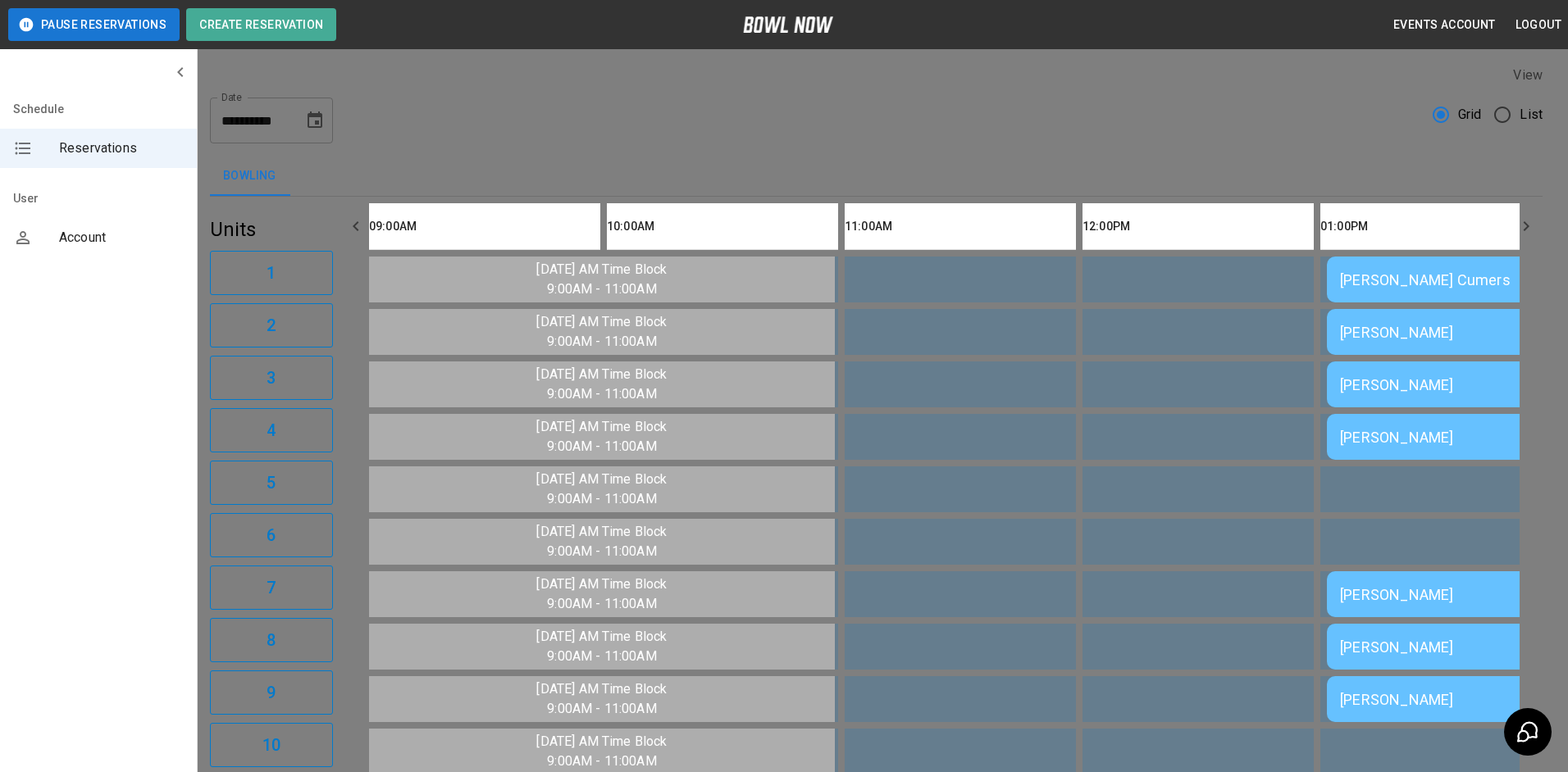
scroll to position [26, 0]
click at [1248, 143] on div at bounding box center [784, 386] width 1568 height 772
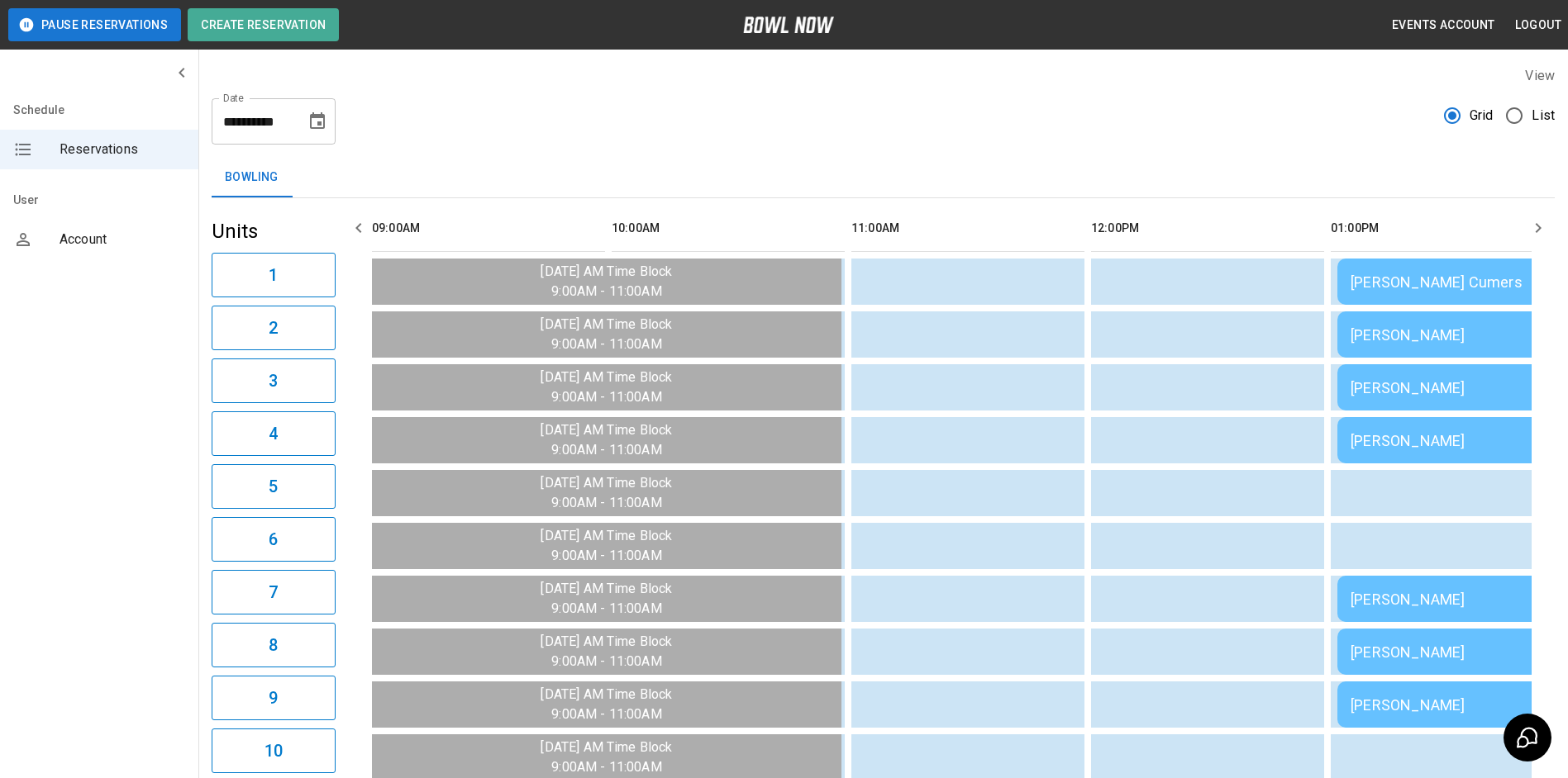
click at [1417, 290] on div "[PERSON_NAME] Cumers" at bounding box center [1575, 282] width 450 height 17
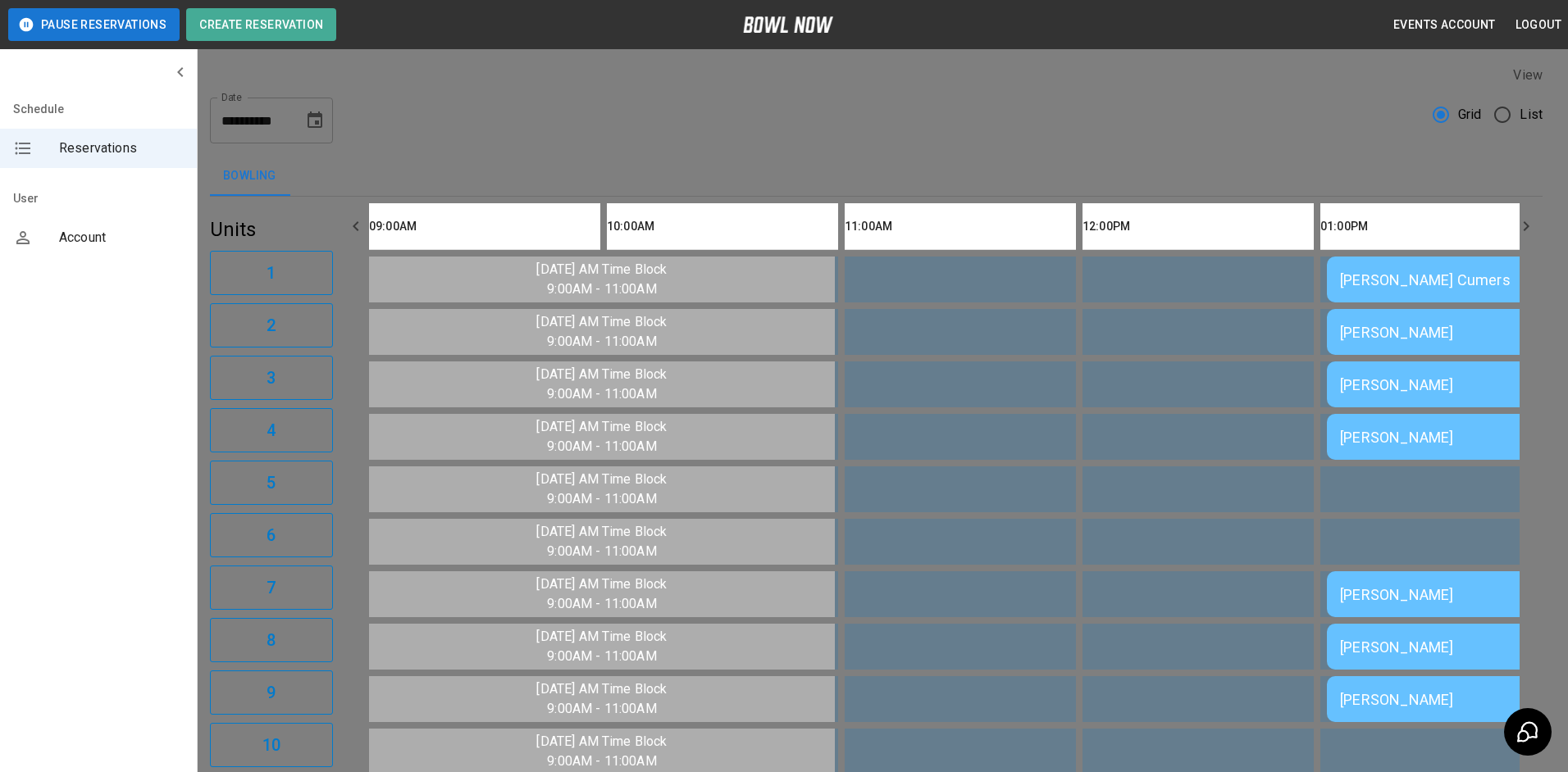
click at [1279, 158] on div at bounding box center [784, 386] width 1568 height 772
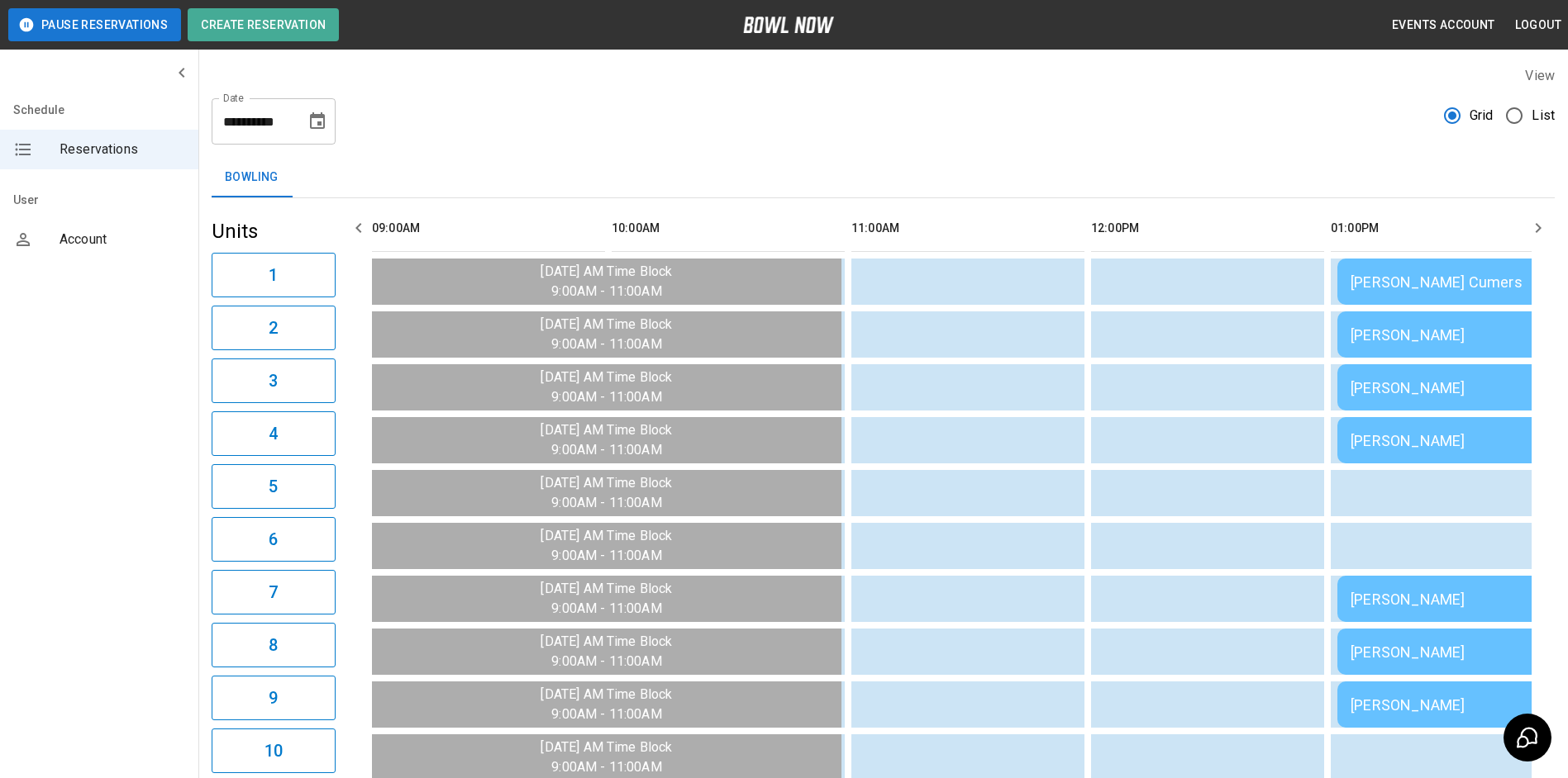
click at [1424, 339] on div "[PERSON_NAME]" at bounding box center [1575, 335] width 450 height 17
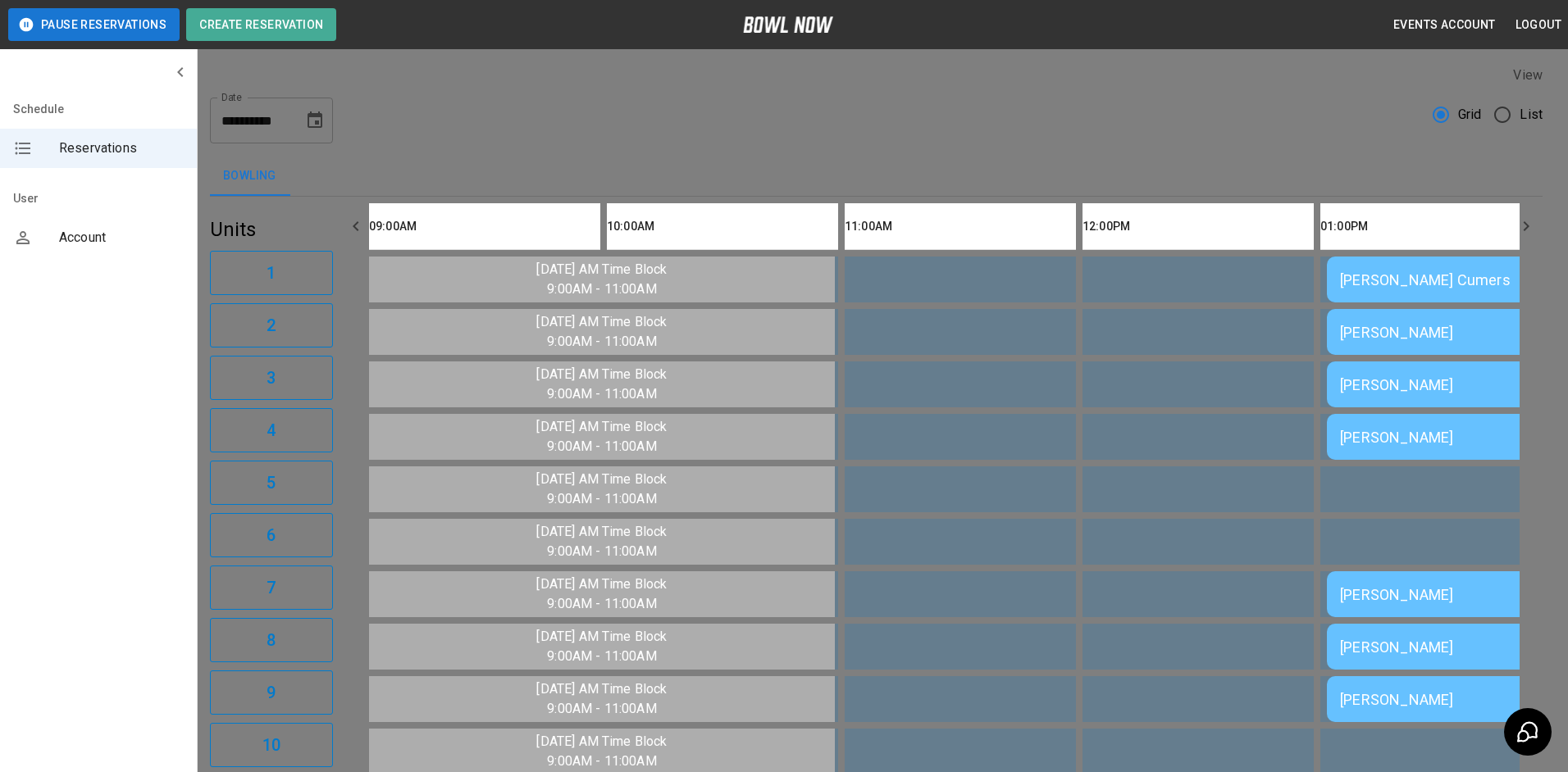
click at [1393, 433] on div at bounding box center [784, 386] width 1568 height 772
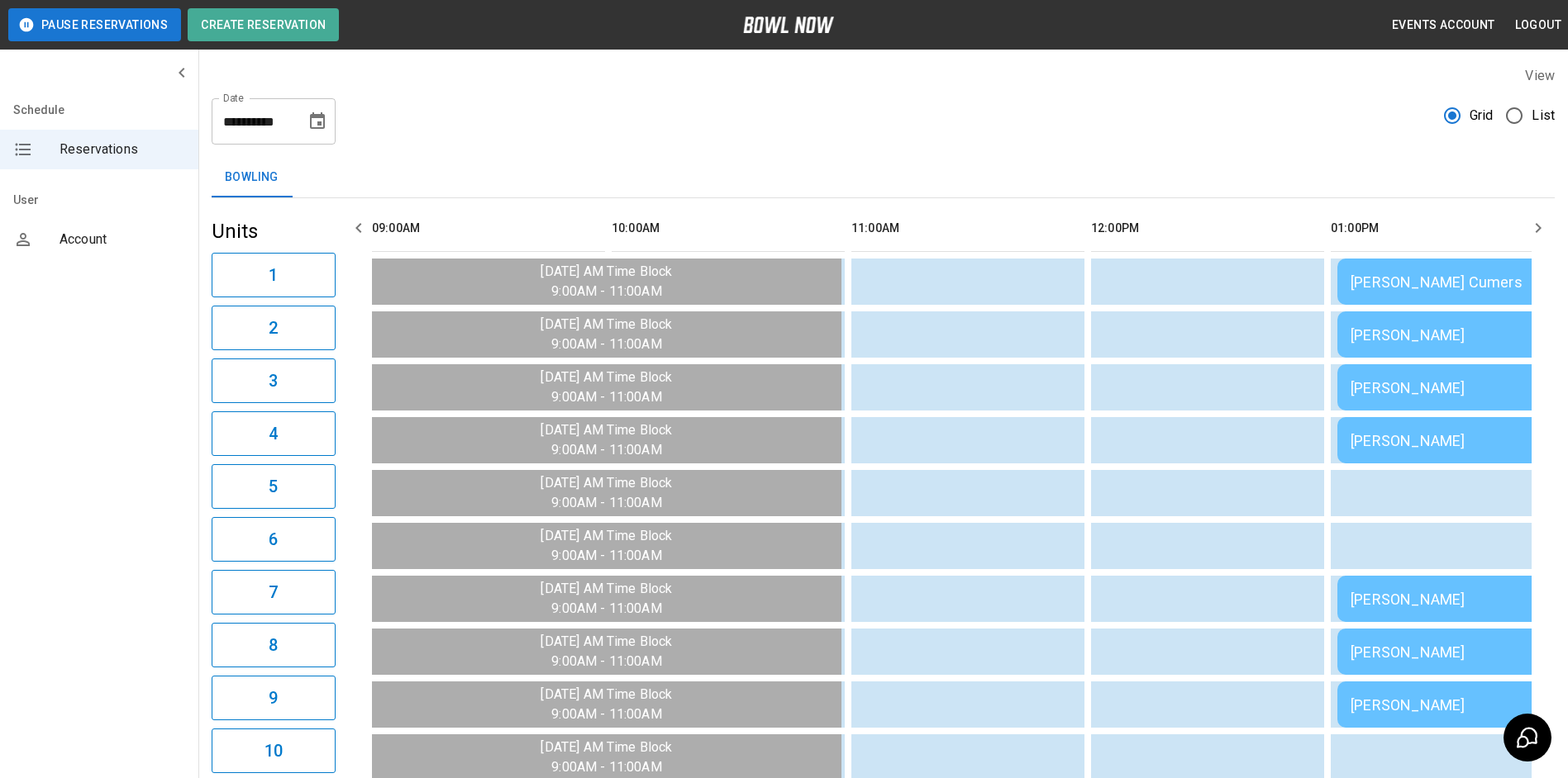
click at [1403, 437] on div "[PERSON_NAME]" at bounding box center [1575, 441] width 450 height 17
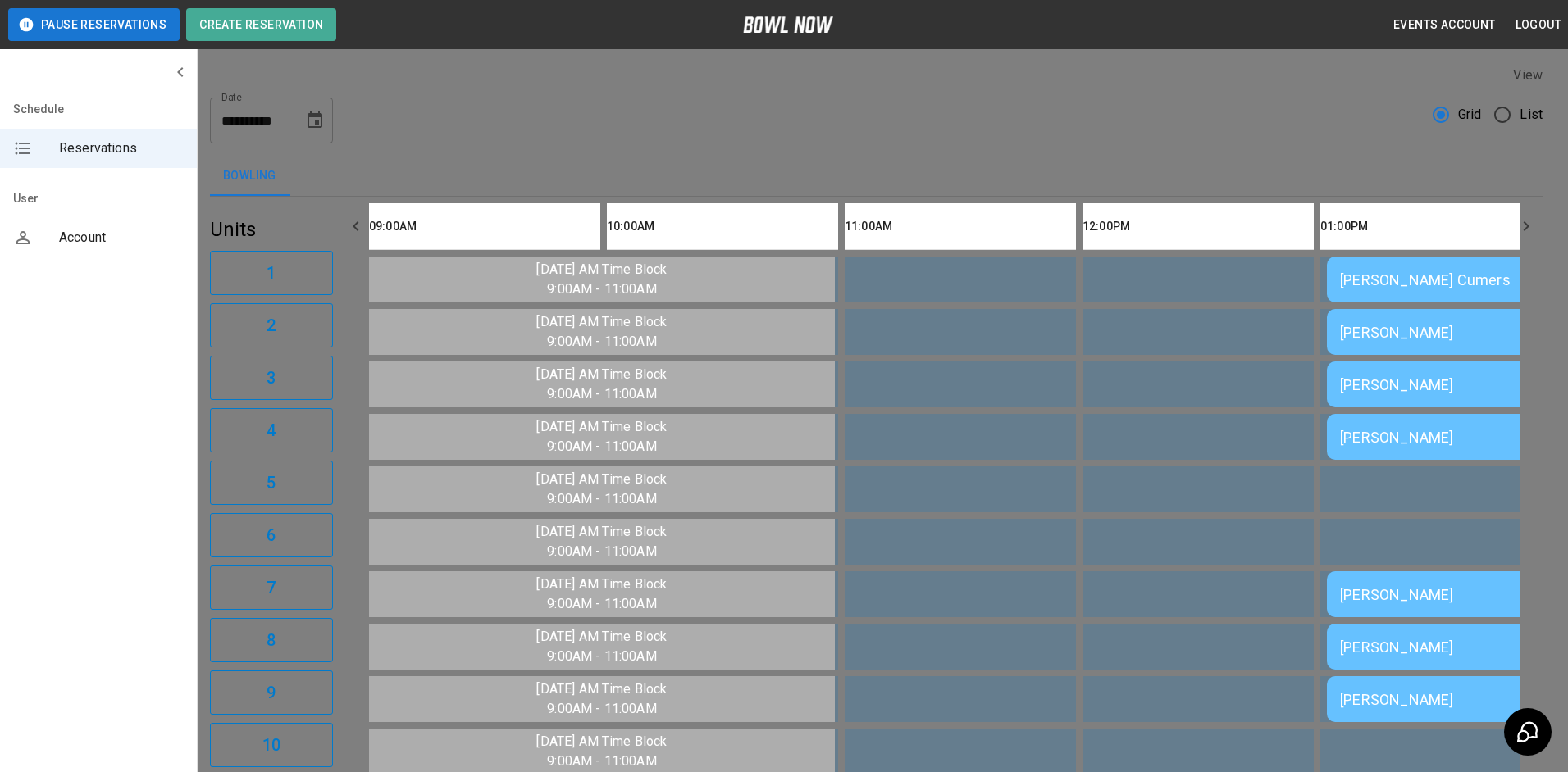
click at [1329, 510] on div at bounding box center [784, 386] width 1568 height 772
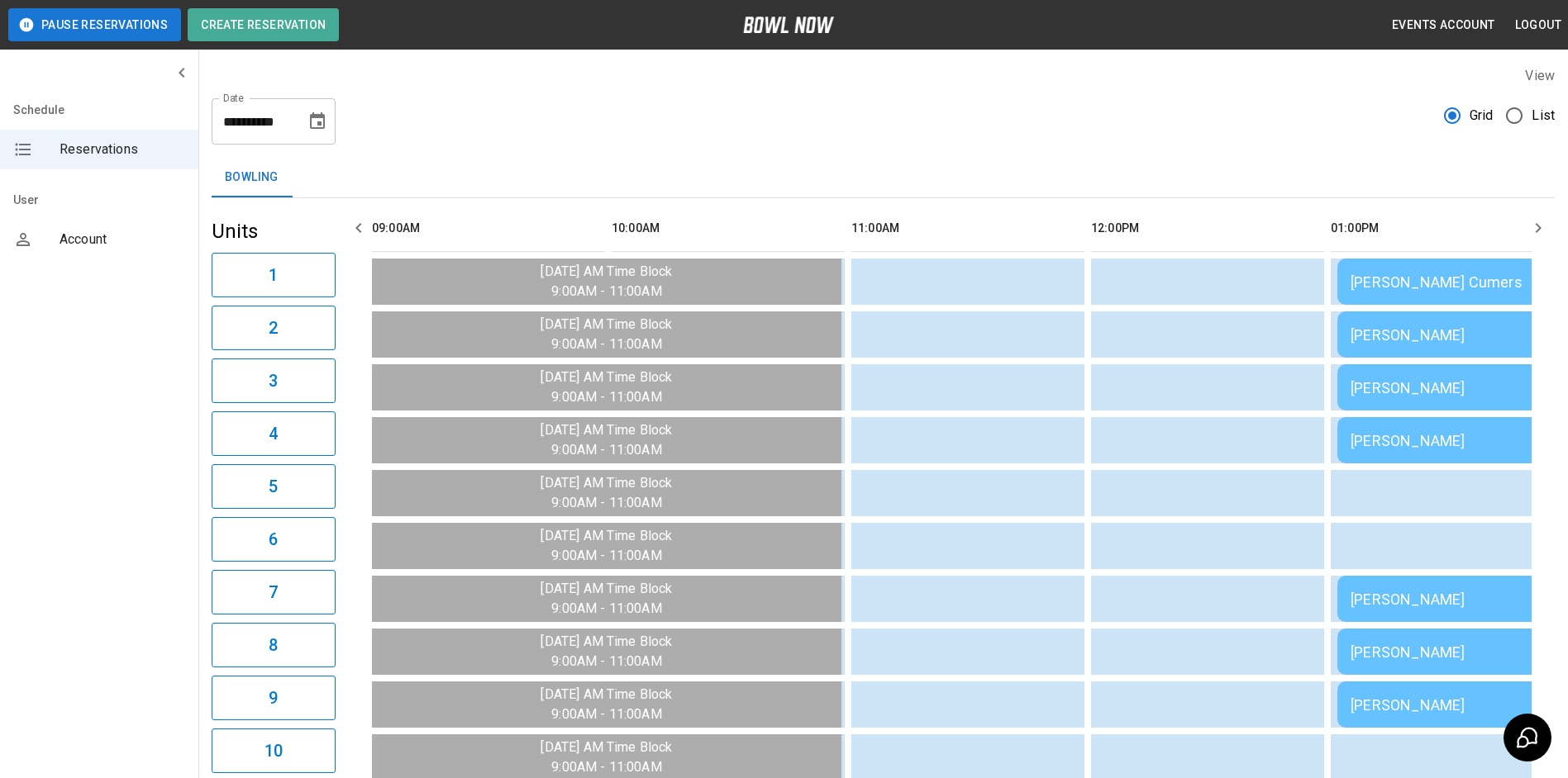
click at [1535, 231] on icon "button" at bounding box center [1537, 228] width 20 height 20
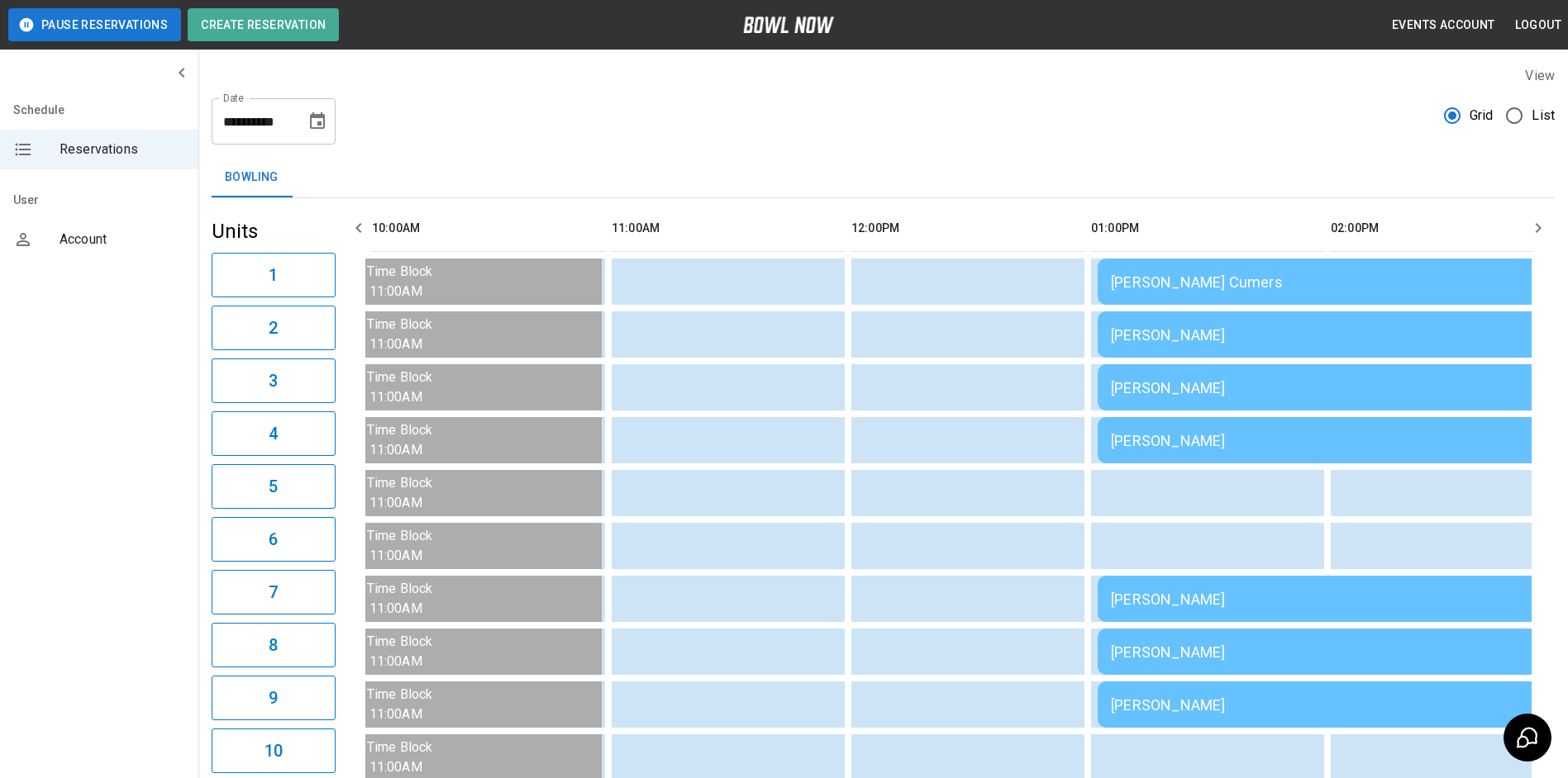
click at [1535, 231] on icon "button" at bounding box center [1537, 228] width 20 height 20
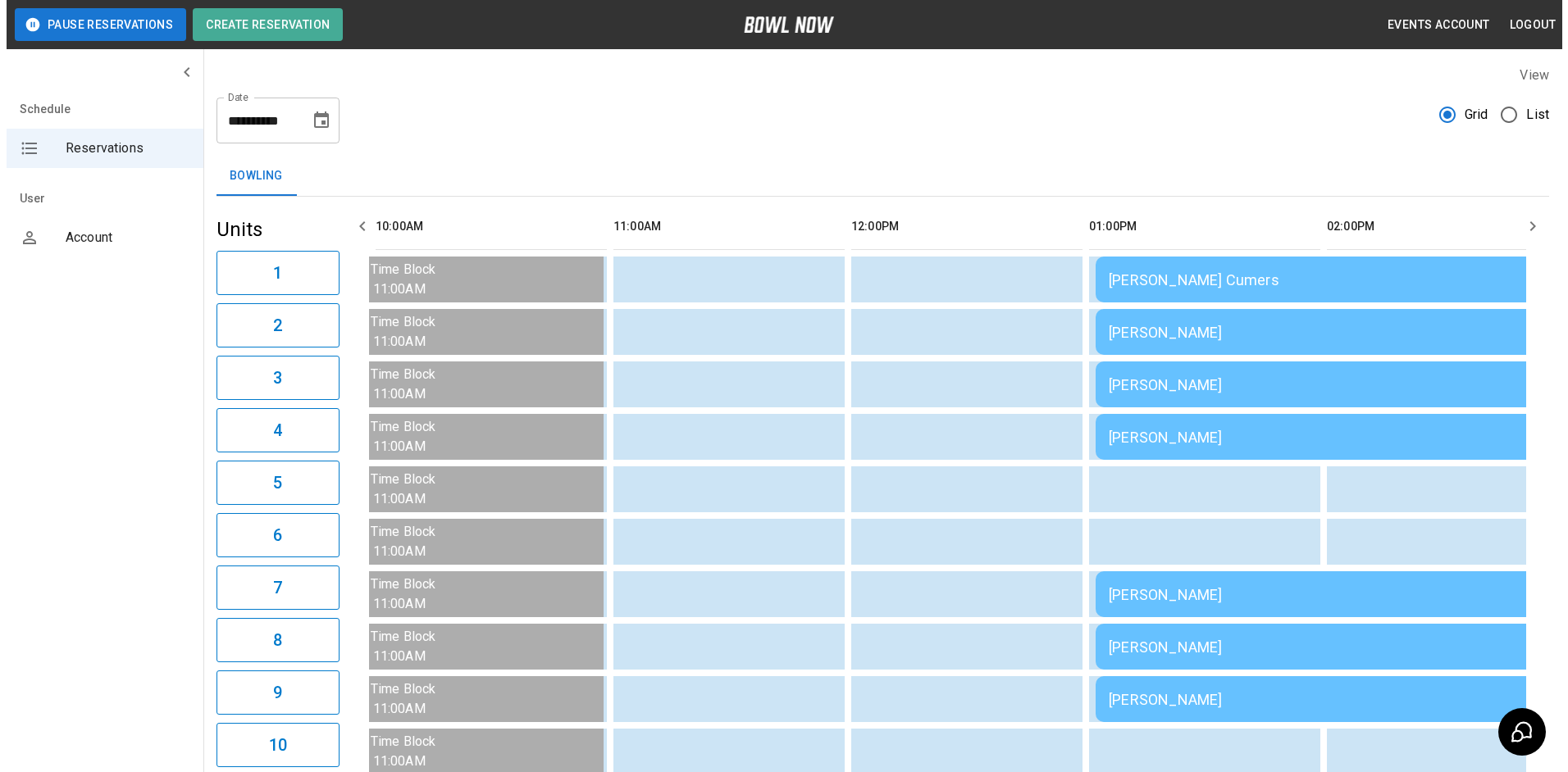
scroll to position [0, 475]
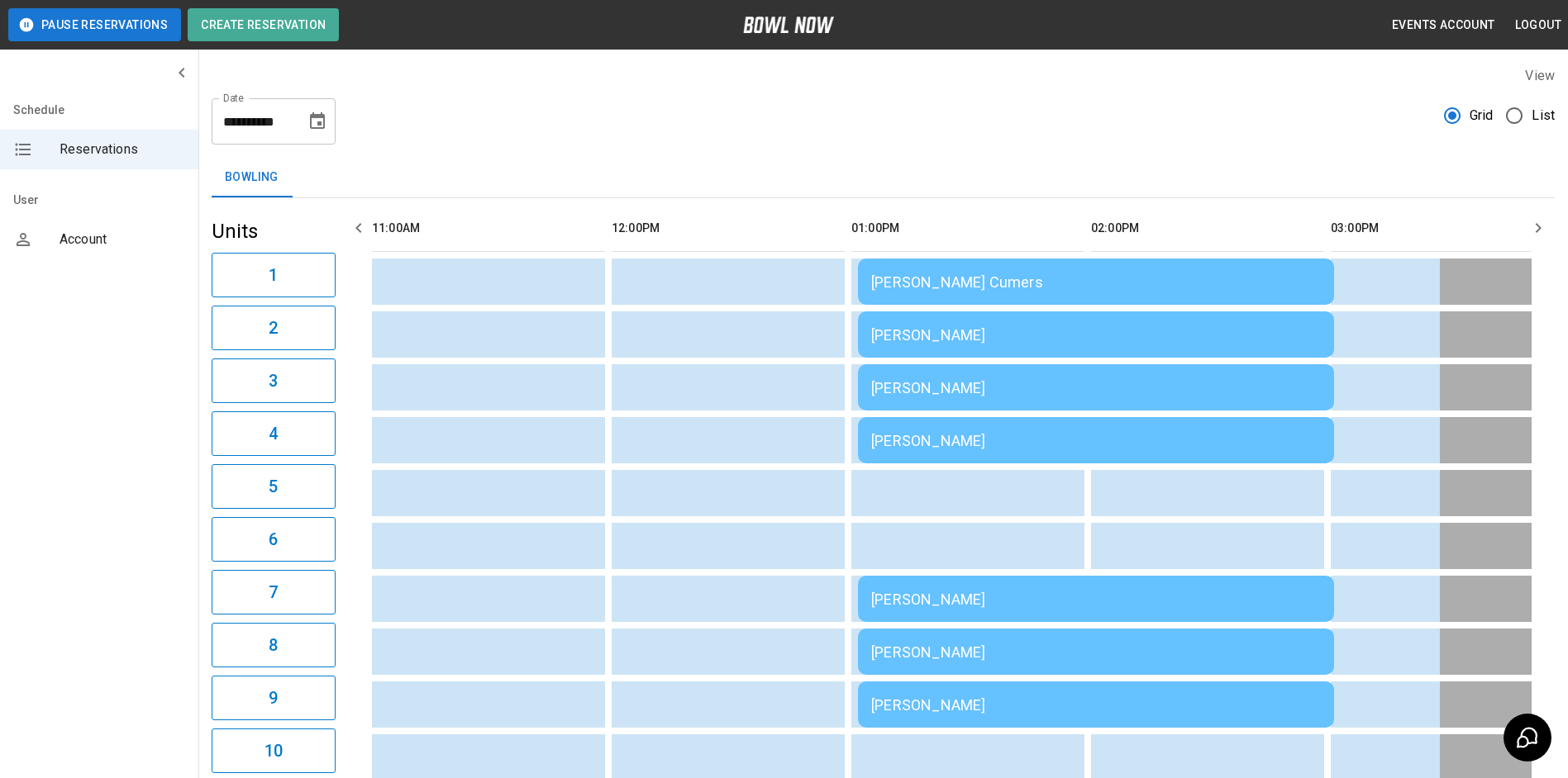
click at [1206, 607] on div "[PERSON_NAME]" at bounding box center [1095, 599] width 450 height 17
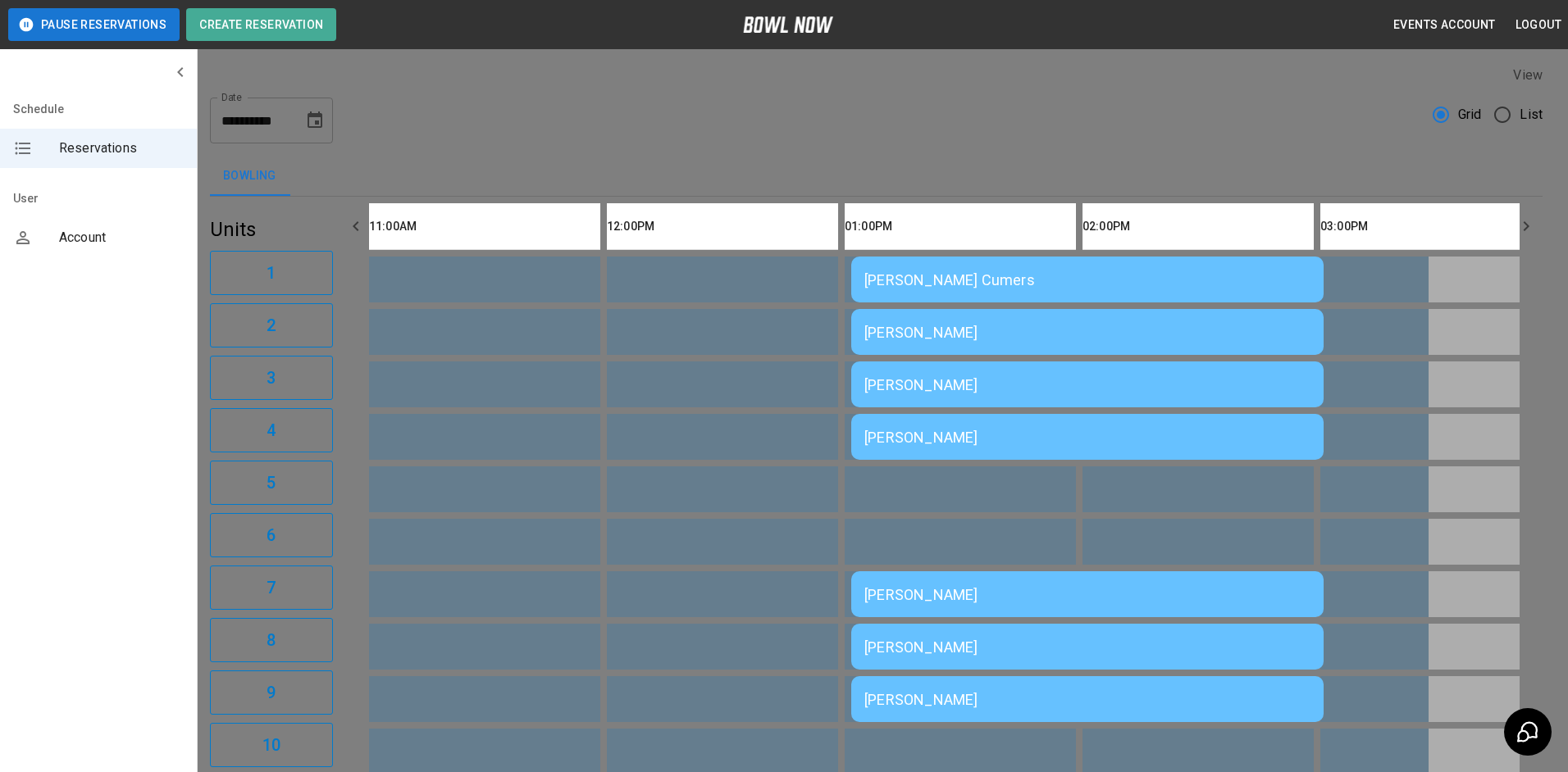
scroll to position [26, 0]
click at [1179, 506] on div at bounding box center [784, 386] width 1568 height 772
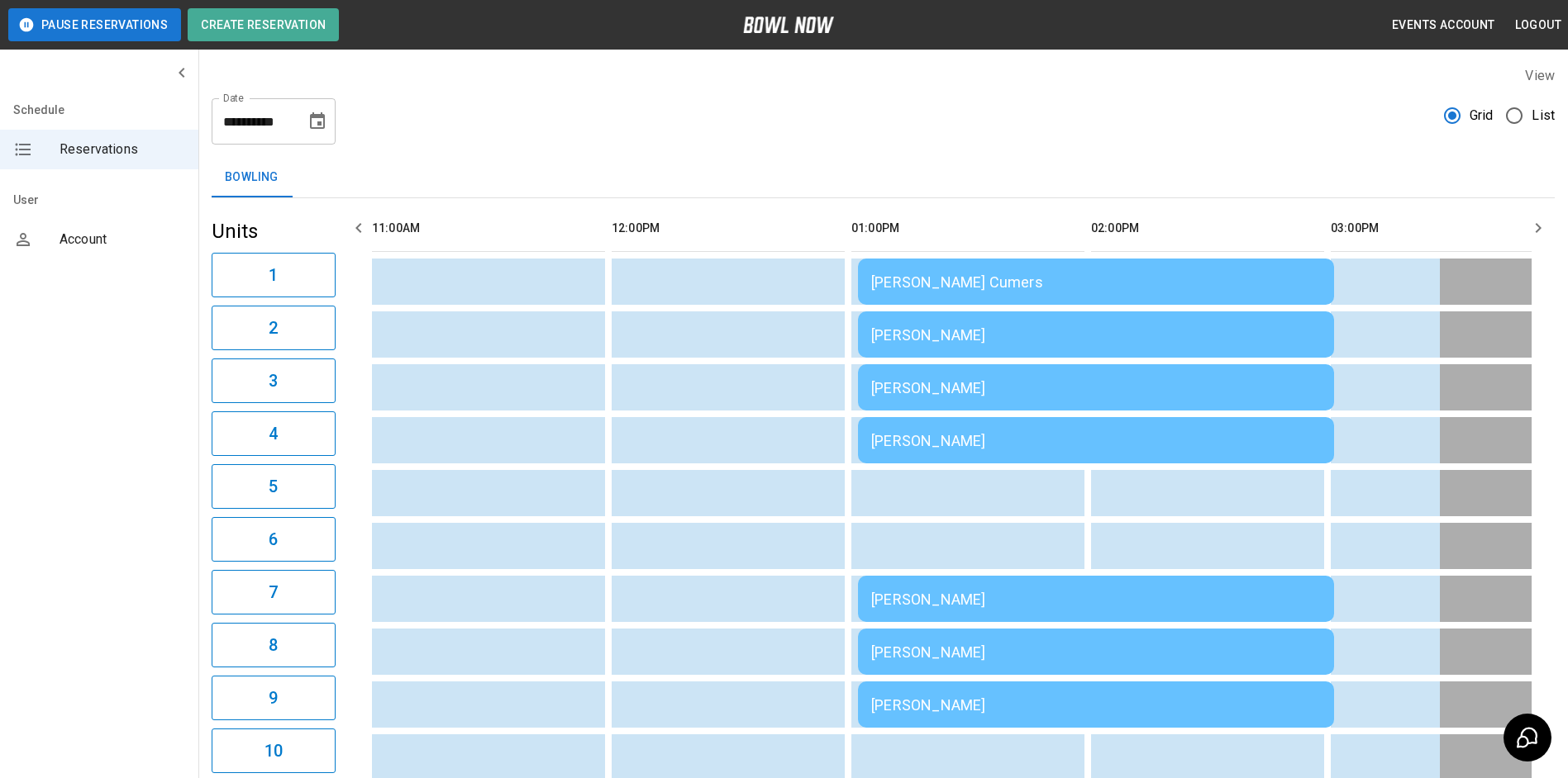
click at [985, 436] on div "[PERSON_NAME]" at bounding box center [1095, 441] width 450 height 17
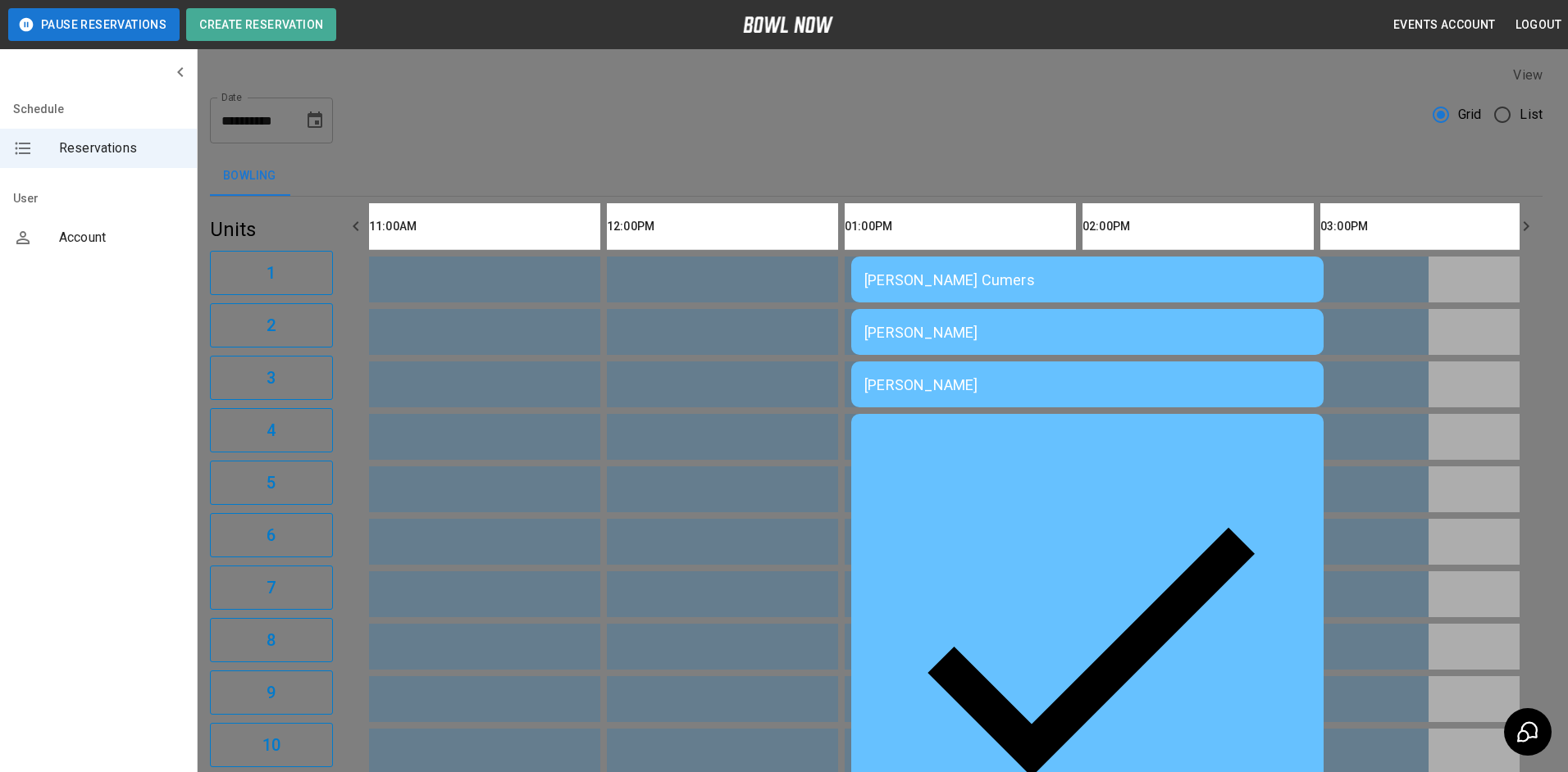
click at [1107, 117] on div at bounding box center [784, 386] width 1568 height 772
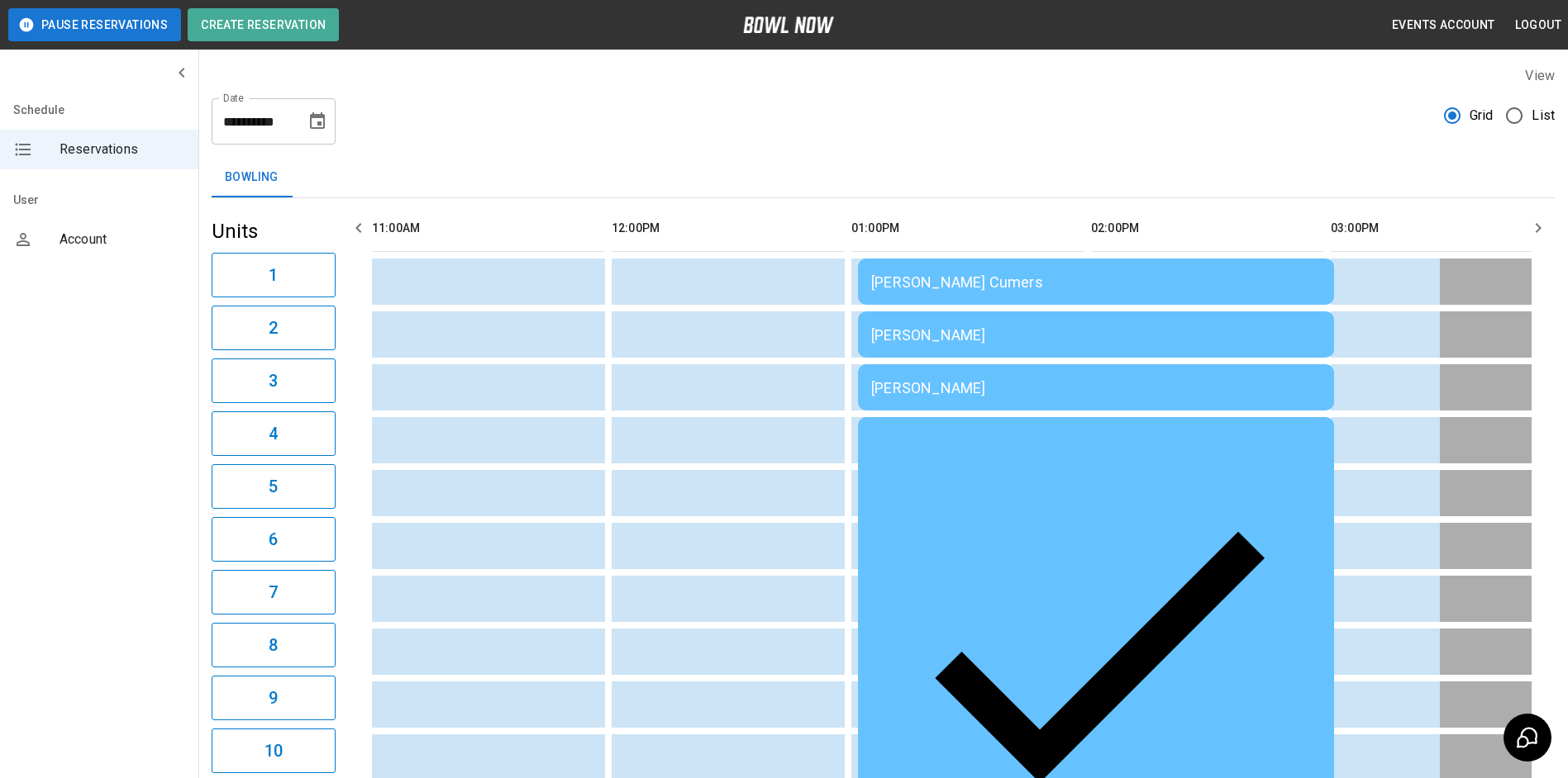
click at [361, 228] on icon "button" at bounding box center [358, 228] width 20 height 20
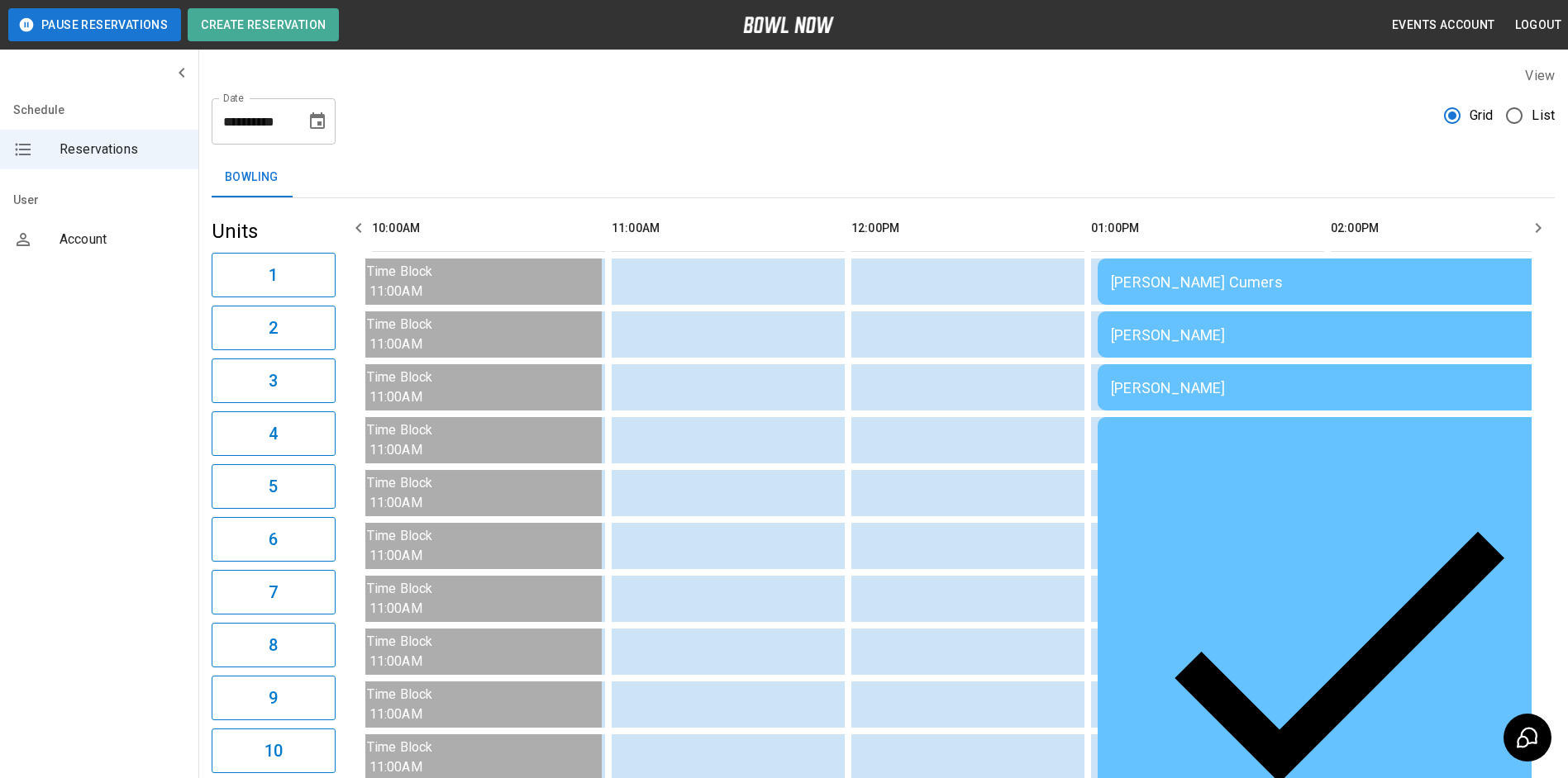
click at [361, 228] on icon "button" at bounding box center [358, 228] width 20 height 20
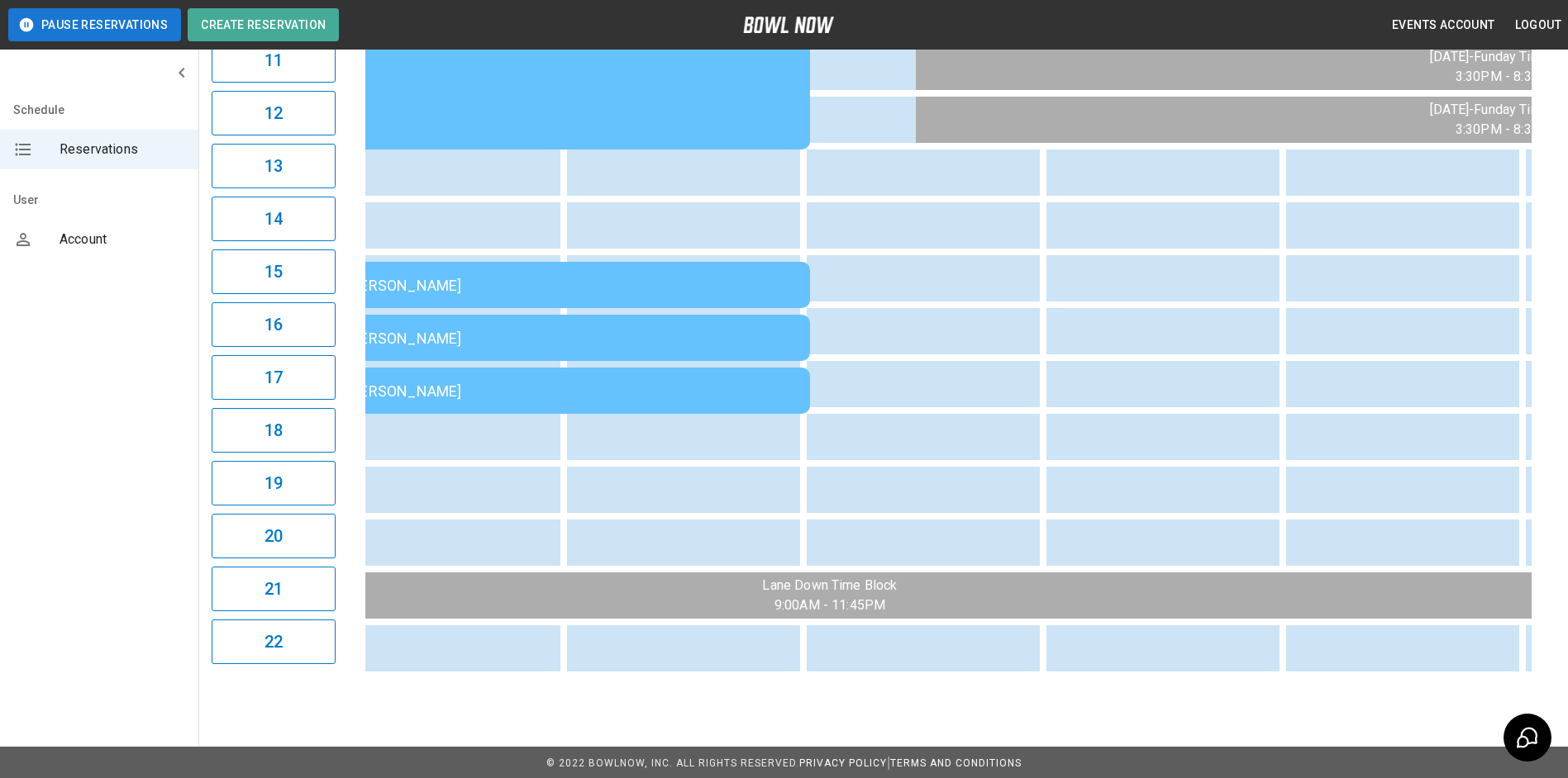
scroll to position [0, 1052]
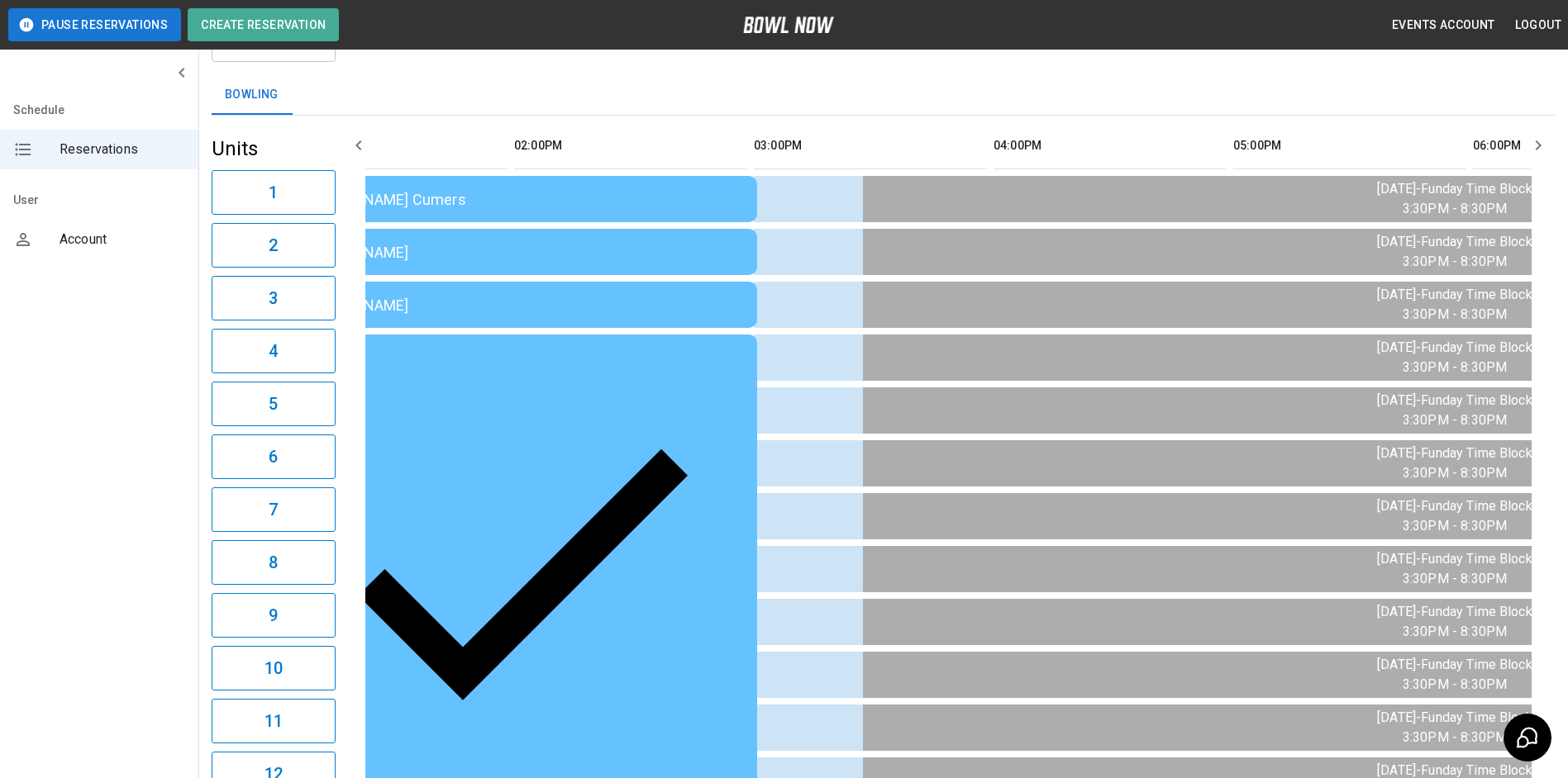
click at [359, 144] on icon "button" at bounding box center [358, 145] width 20 height 20
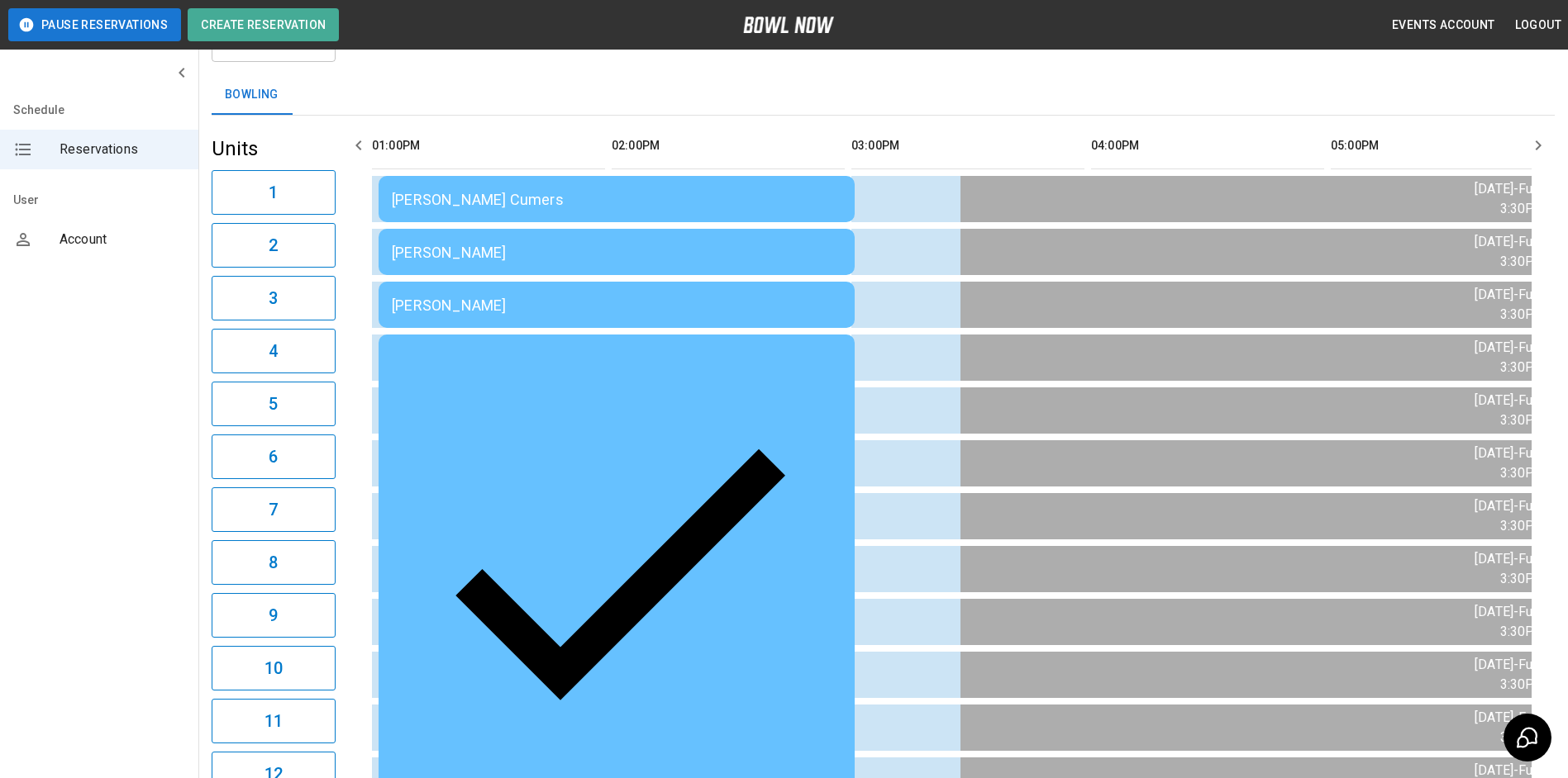
click at [359, 144] on icon "button" at bounding box center [358, 145] width 20 height 20
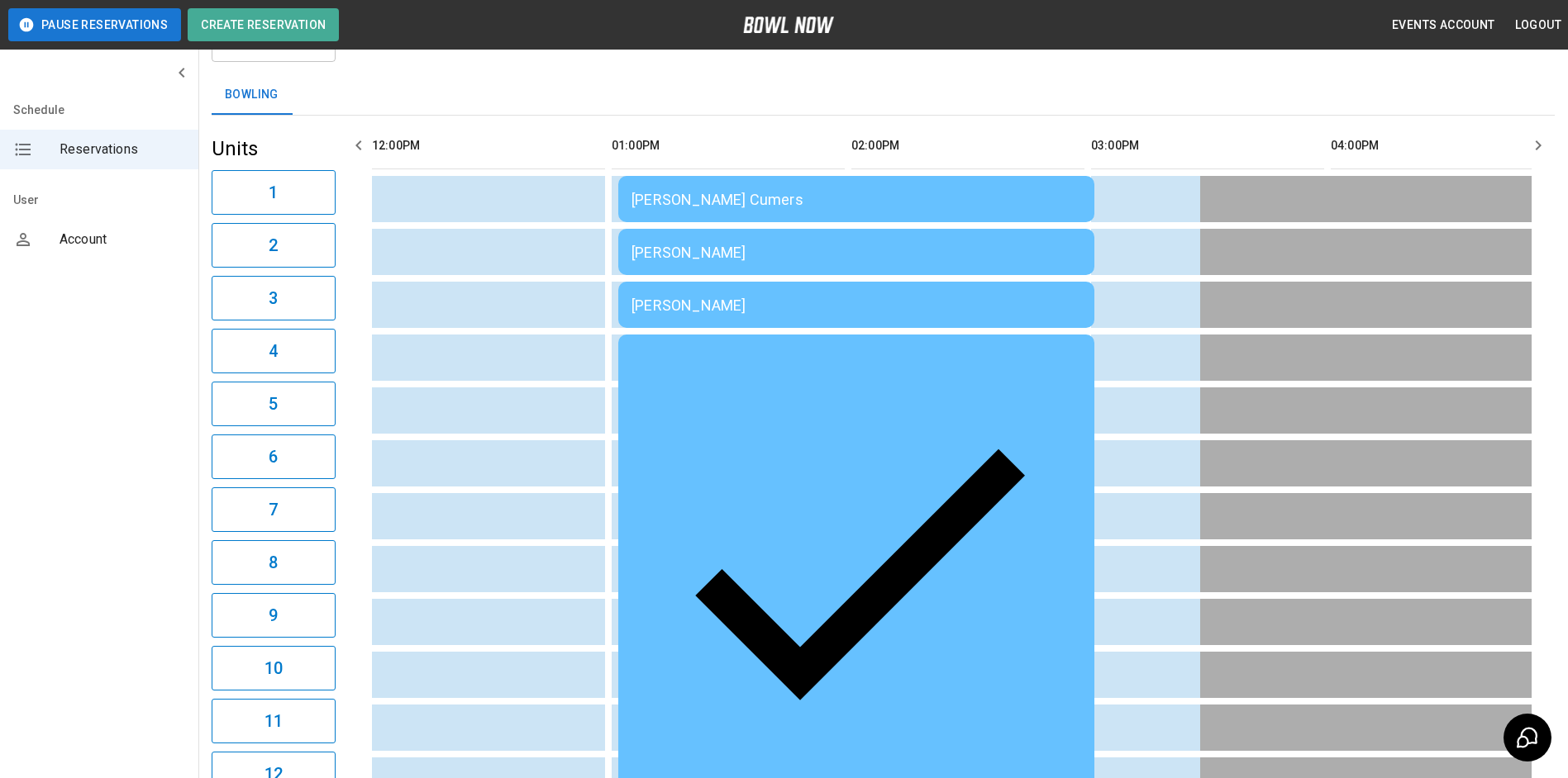
click at [359, 144] on icon "button" at bounding box center [358, 145] width 20 height 20
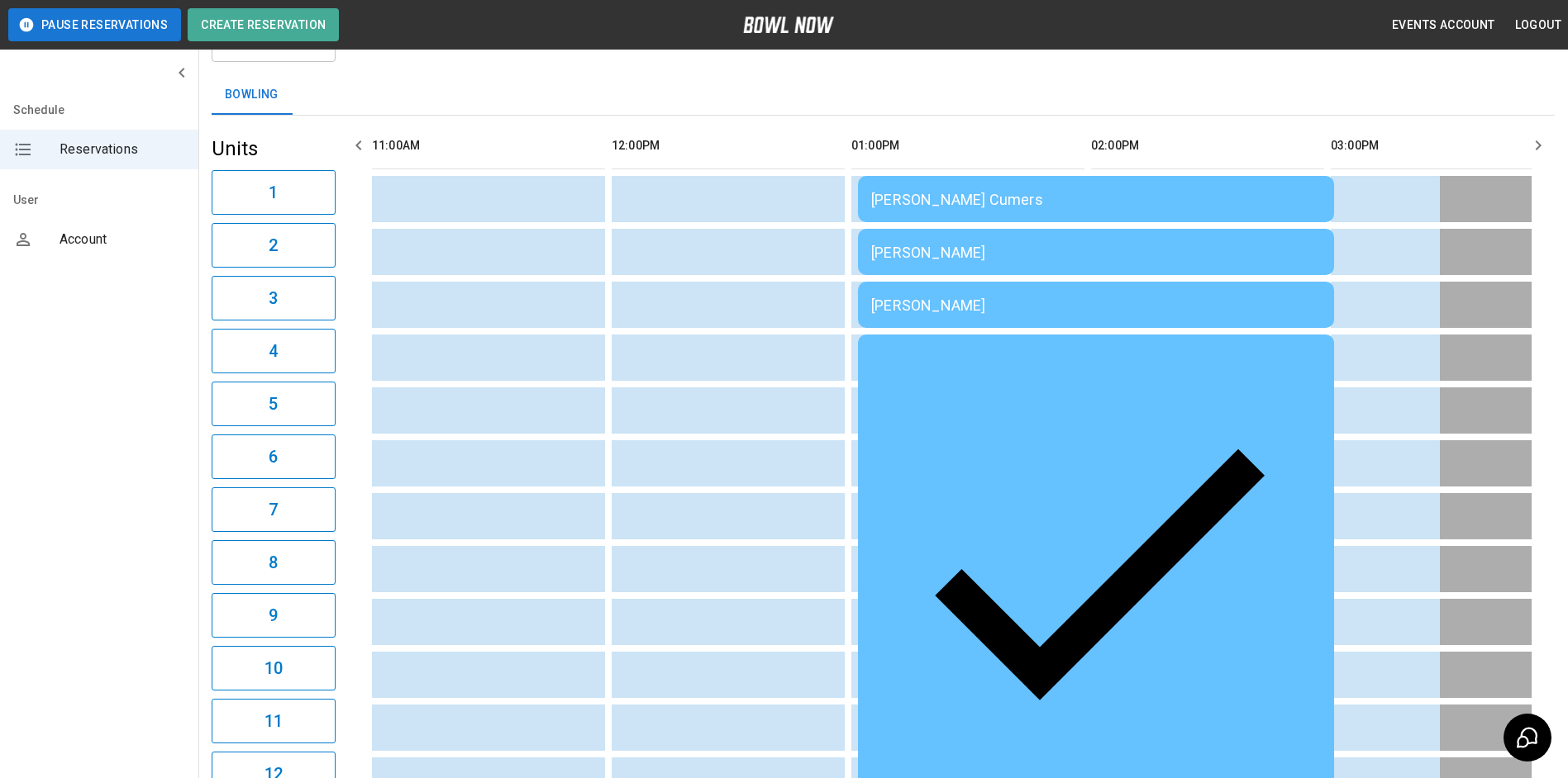
click at [359, 144] on icon "button" at bounding box center [358, 145] width 20 height 20
